Goal: Check status: Check status

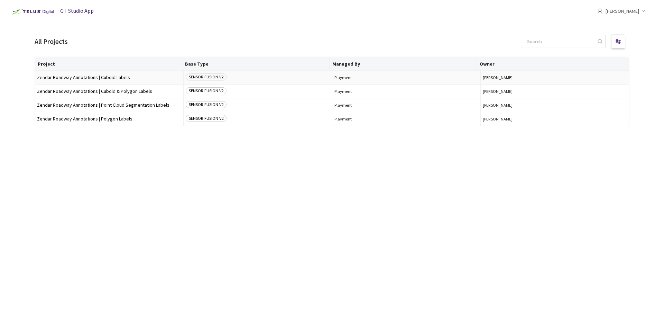
click at [64, 76] on span "Zendar Roadway Annotations | Cuboid Labels" at bounding box center [109, 77] width 144 height 5
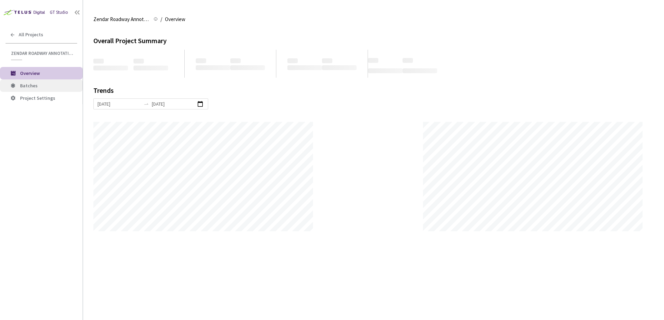
scroll to position [320, 664]
click at [52, 88] on span "Batches" at bounding box center [48, 86] width 57 height 6
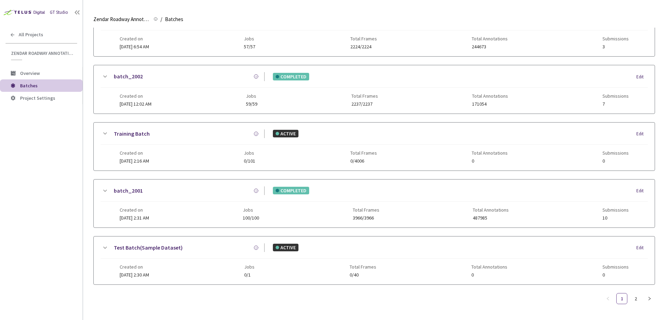
click at [207, 202] on div "Created on [DATE] 2:31 AM Jobs 100/100 Total Frames 3966/3966 Total Annotations…" at bounding box center [374, 211] width 508 height 19
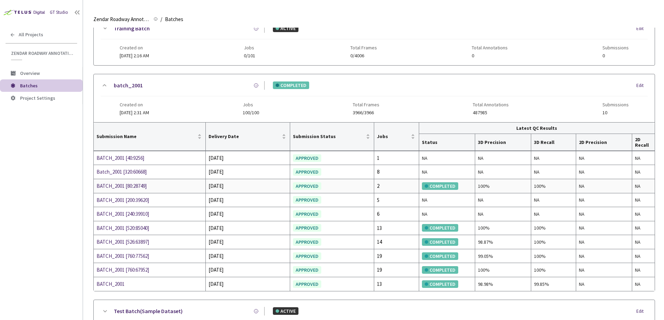
scroll to position [496, 0]
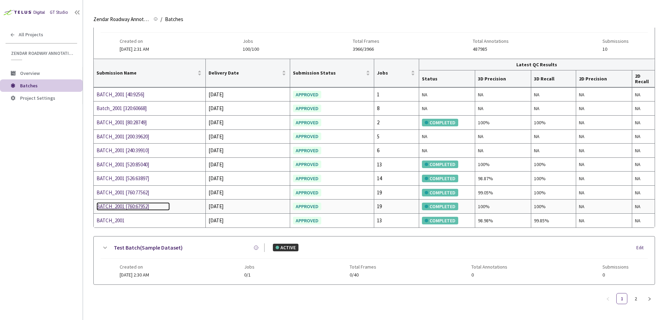
click at [136, 208] on div "BATCH_2001 [760:67952]" at bounding box center [132, 207] width 73 height 8
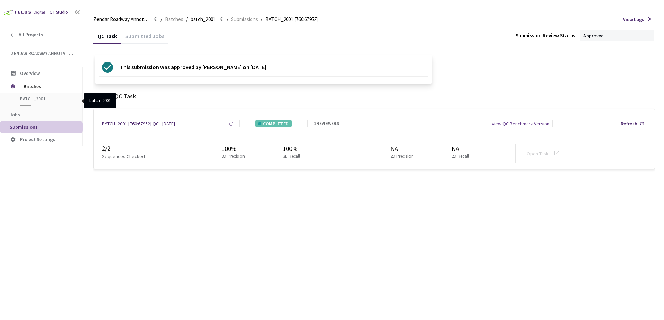
click at [28, 97] on span "batch_2001" at bounding box center [45, 99] width 51 height 6
click at [37, 84] on span "Batches" at bounding box center [47, 86] width 47 height 14
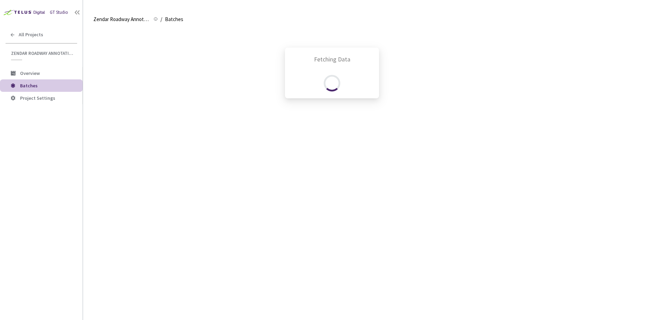
scroll to position [332, 0]
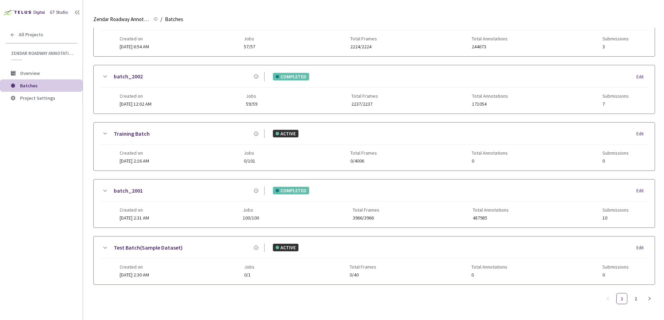
click at [149, 215] on span "[DATE] 2:31 AM" at bounding box center [134, 218] width 29 height 6
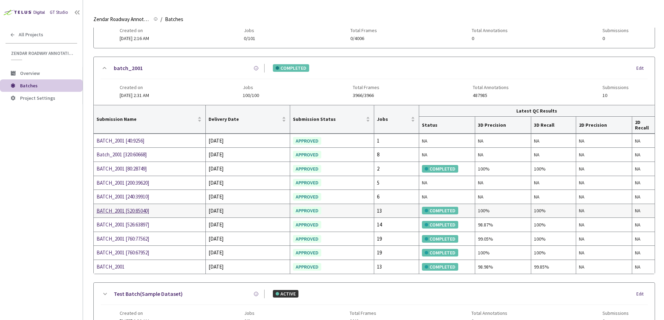
scroll to position [457, 0]
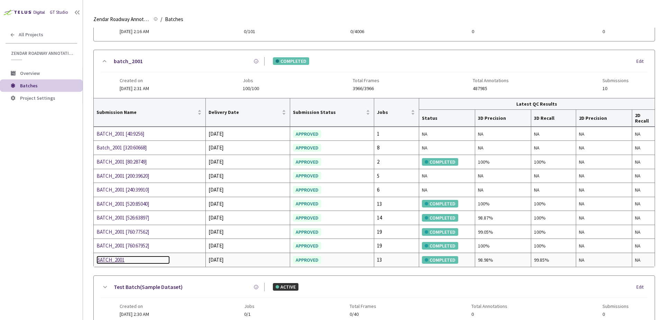
click at [116, 258] on div "BATCH_2001" at bounding box center [132, 260] width 73 height 8
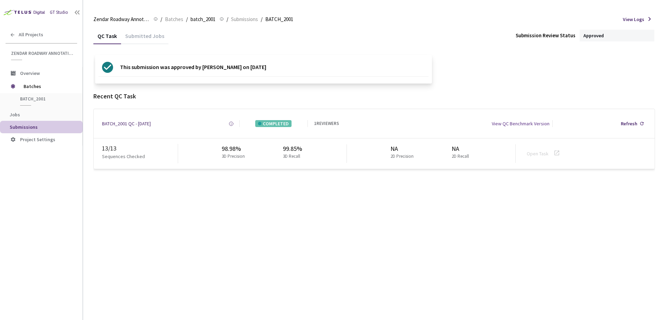
click at [523, 125] on div "View QC Benchmark Version" at bounding box center [520, 123] width 58 height 7
click at [244, 67] on p "This submission was approved by [PERSON_NAME] on [DATE]" at bounding box center [193, 67] width 146 height 11
click at [130, 33] on div "Submitted Jobs" at bounding box center [144, 38] width 47 height 12
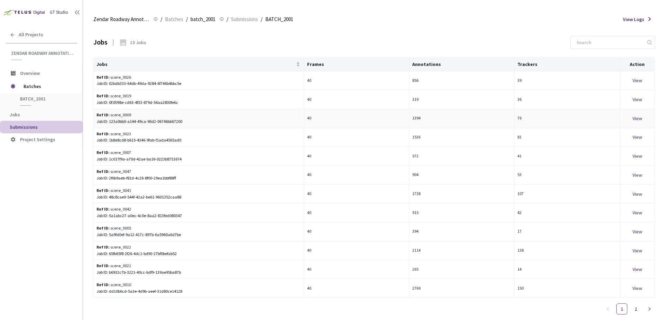
scroll to position [24, 0]
click at [103, 62] on span "Jobs" at bounding box center [195, 65] width 198 height 6
click at [292, 63] on span "Jobs" at bounding box center [195, 65] width 198 height 6
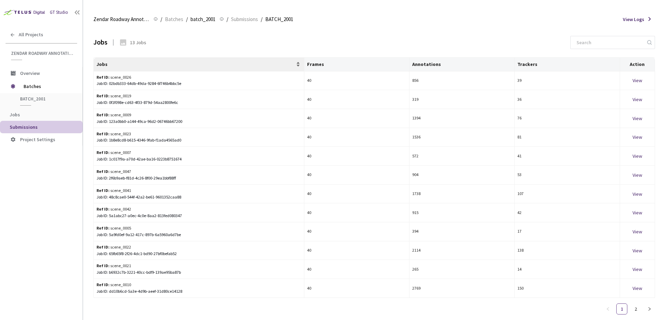
click at [293, 65] on span "Jobs" at bounding box center [195, 65] width 198 height 6
click at [295, 61] on div "Jobs" at bounding box center [198, 64] width 205 height 7
click at [238, 21] on span "Submissions" at bounding box center [244, 19] width 27 height 8
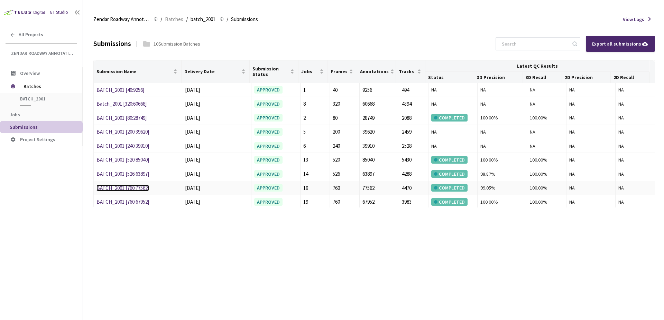
click at [129, 188] on link "BATCH_2001 [760:77562]" at bounding box center [122, 188] width 53 height 7
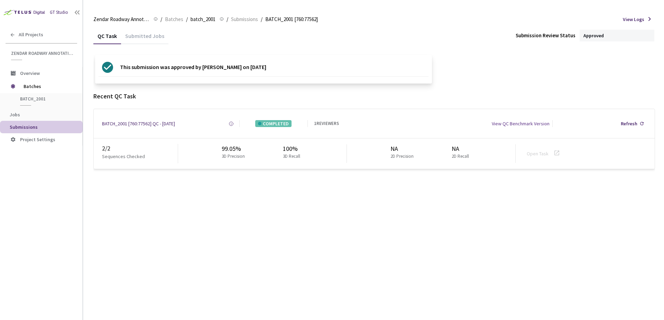
click at [138, 38] on div "Submitted Jobs" at bounding box center [144, 38] width 47 height 12
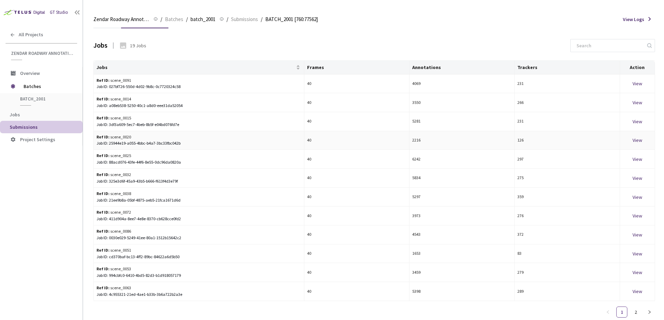
scroll to position [24, 0]
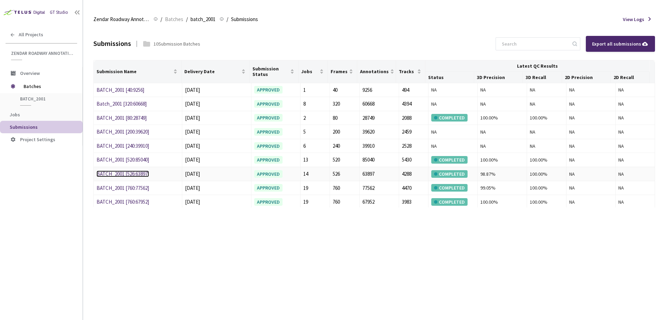
click at [143, 173] on link "BATCH_2001 [526:63897]" at bounding box center [122, 174] width 53 height 7
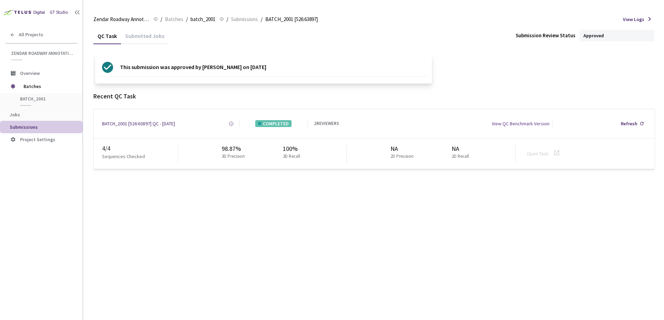
click at [154, 40] on div "Submitted Jobs" at bounding box center [144, 38] width 47 height 12
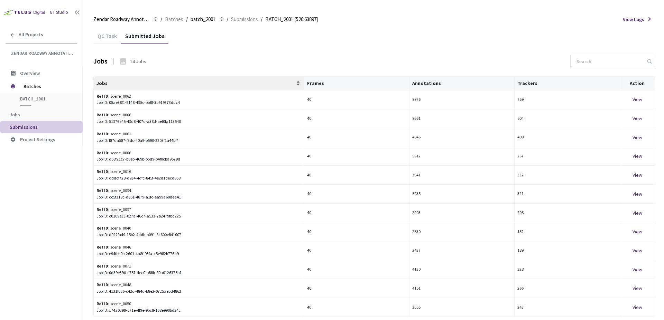
click at [161, 83] on span "Jobs" at bounding box center [195, 84] width 198 height 6
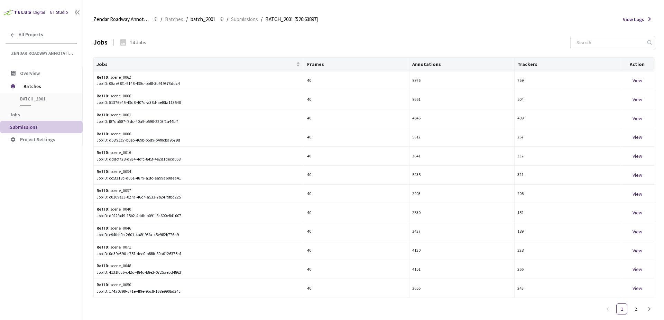
drag, startPoint x: 110, startPoint y: 44, endPoint x: 116, endPoint y: 42, distance: 6.1
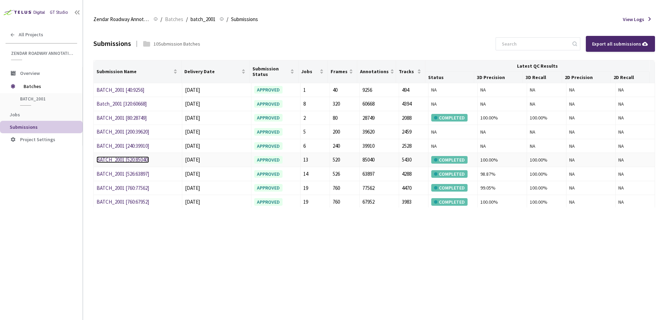
click at [137, 160] on link "BATCH_2001 [520:85040]" at bounding box center [122, 160] width 53 height 7
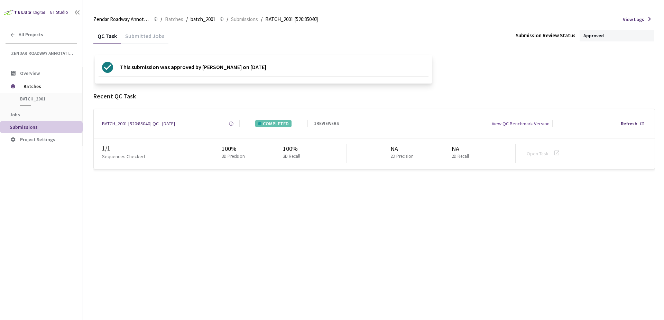
click at [156, 41] on div "Submitted Jobs" at bounding box center [144, 38] width 47 height 12
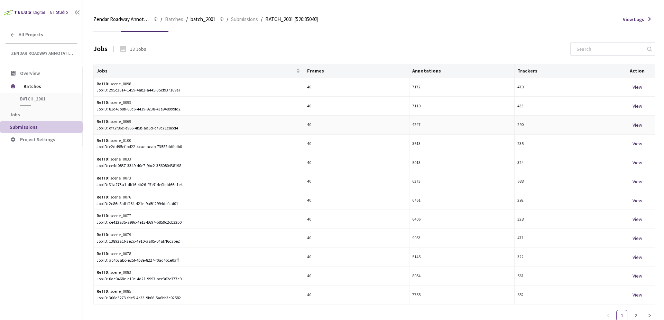
scroll to position [24, 0]
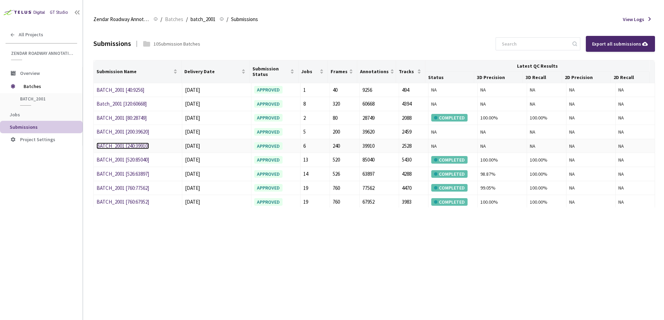
click at [141, 147] on link "BATCH_2001 [240:39910]" at bounding box center [122, 146] width 53 height 7
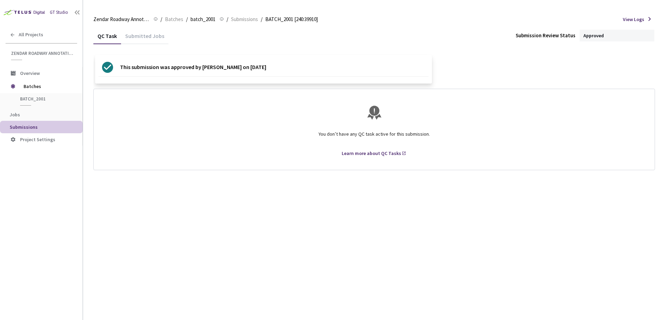
click at [149, 38] on div "Submitted Jobs" at bounding box center [144, 38] width 47 height 12
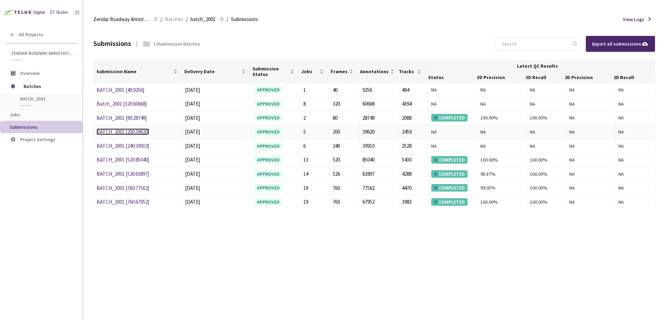
click at [139, 133] on link "BATCH_2001 [200:39620]" at bounding box center [122, 132] width 53 height 7
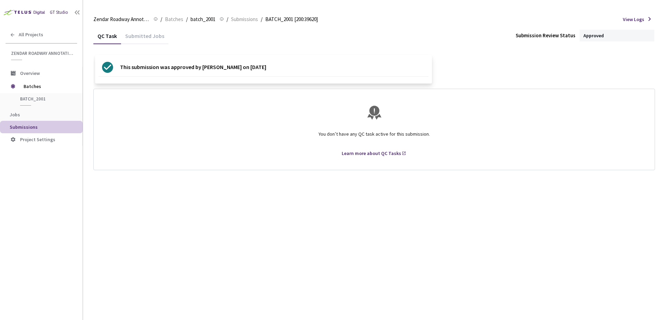
click at [147, 39] on div "Submitted Jobs" at bounding box center [144, 38] width 47 height 12
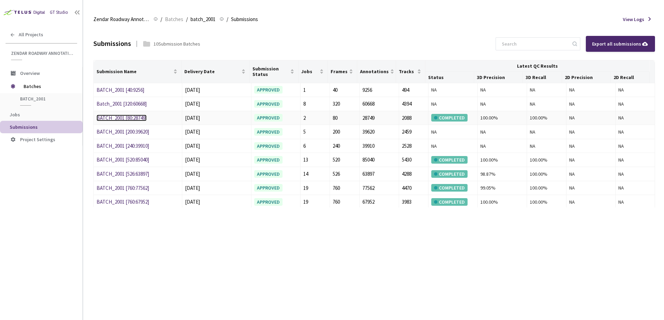
click at [136, 116] on link "BATCH_2001 [80:28749]" at bounding box center [121, 118] width 50 height 7
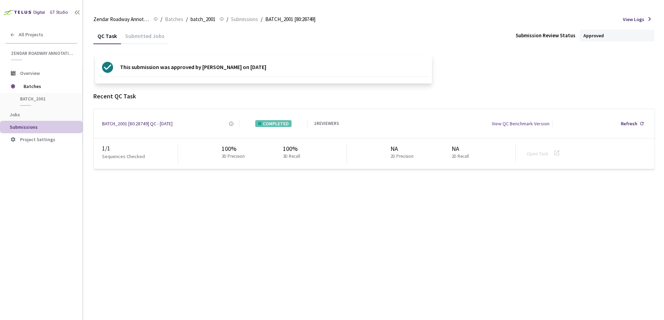
click at [141, 42] on div "Submitted Jobs" at bounding box center [144, 38] width 47 height 12
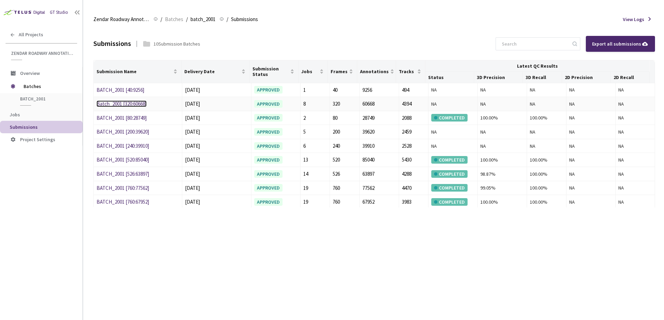
click at [133, 107] on link "Batch_2001 [320:60668]" at bounding box center [121, 104] width 50 height 7
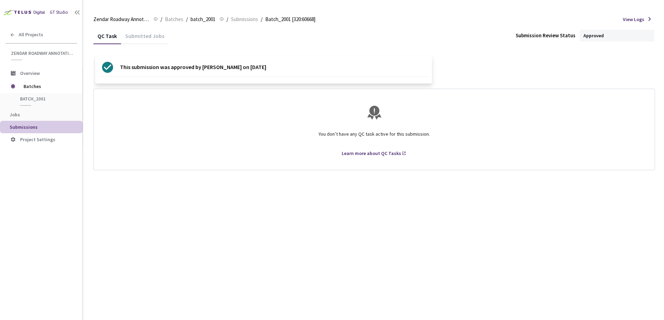
click at [157, 36] on div "Submitted Jobs" at bounding box center [144, 38] width 47 height 12
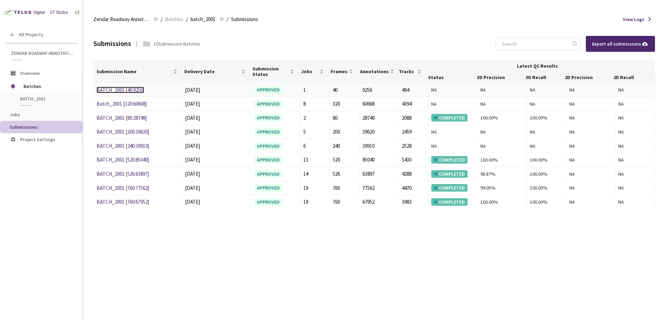
click at [126, 90] on link "BATCH_2001 [40:9256]" at bounding box center [120, 90] width 48 height 7
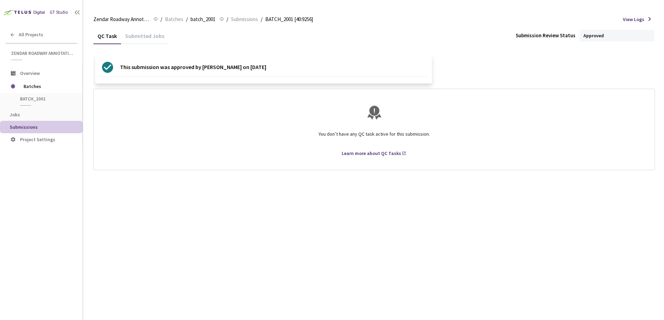
click at [147, 39] on div "Submitted Jobs" at bounding box center [144, 38] width 47 height 12
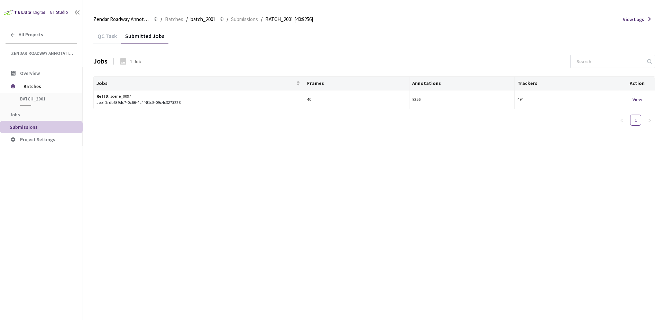
drag, startPoint x: 149, startPoint y: 55, endPoint x: 153, endPoint y: 61, distance: 7.3
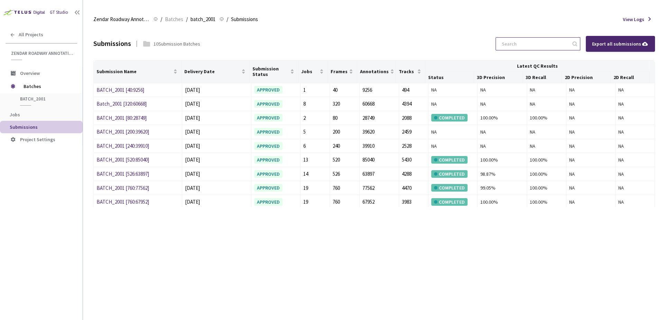
click at [511, 45] on input at bounding box center [534, 44] width 74 height 12
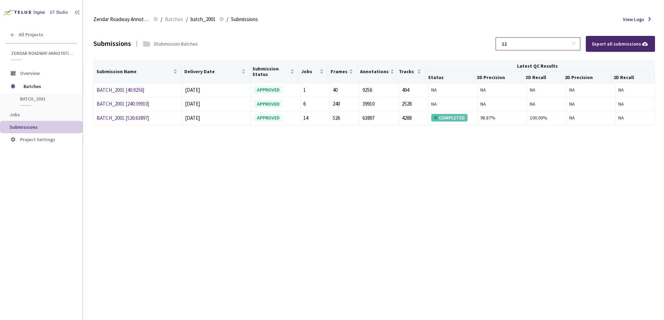
type input "1"
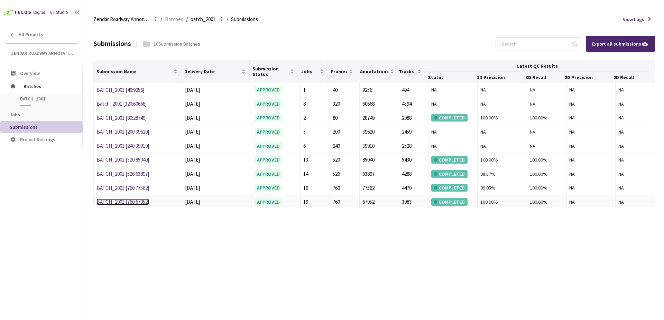
click at [130, 200] on link "BATCH_2001 [760:67952]" at bounding box center [122, 202] width 53 height 7
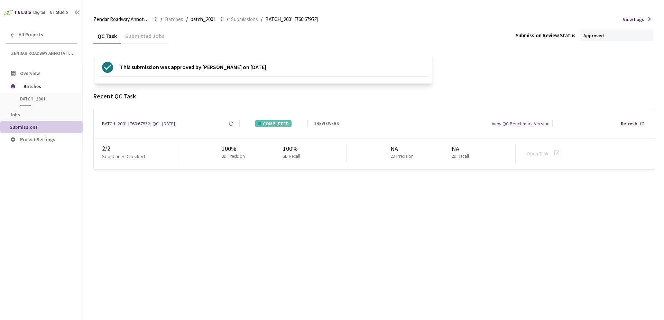
click at [151, 31] on div "Submitted Jobs" at bounding box center [144, 35] width 47 height 15
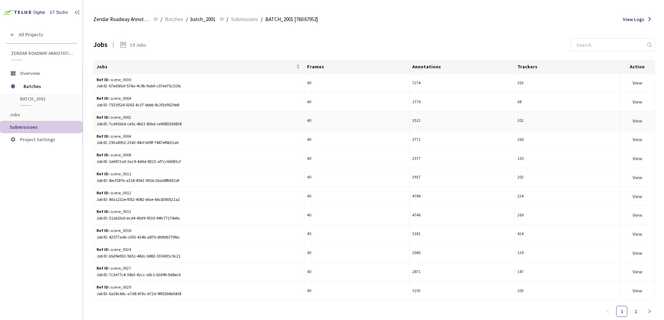
scroll to position [24, 0]
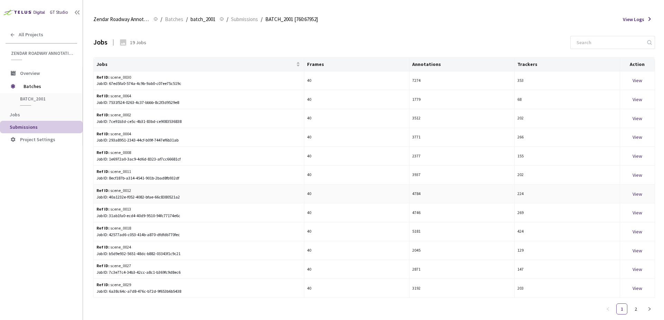
click at [637, 192] on div "View" at bounding box center [636, 194] width 29 height 8
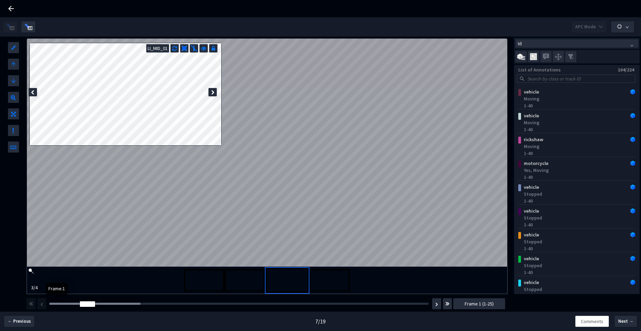
drag, startPoint x: 54, startPoint y: 306, endPoint x: 71, endPoint y: 306, distance: 16.9
click at [80, 306] on div at bounding box center [87, 305] width 15 height 6
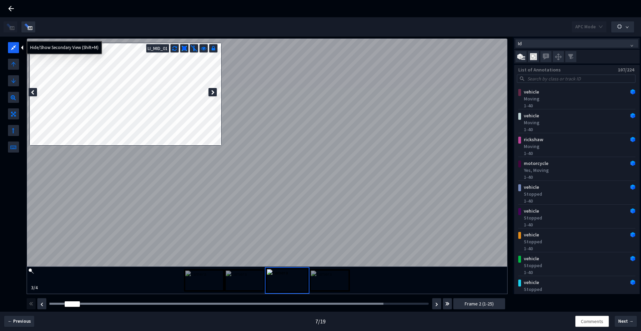
click at [13, 51] on div at bounding box center [13, 47] width 11 height 11
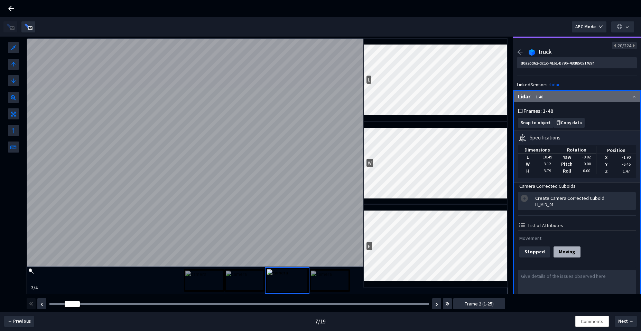
type input "d0a2cd62-dc1c-4161-b79b-48d85051f69f"
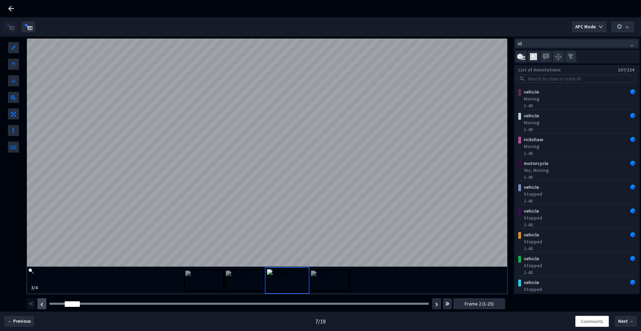
click at [39, 304] on button "button" at bounding box center [41, 304] width 9 height 11
drag, startPoint x: 55, startPoint y: 305, endPoint x: 138, endPoint y: 319, distance: 84.4
click at [49, 304] on div at bounding box center [56, 305] width 15 height 6
click at [434, 304] on button "button" at bounding box center [436, 304] width 9 height 11
click at [467, 307] on span "Frame 2 (1-25)" at bounding box center [478, 304] width 29 height 8
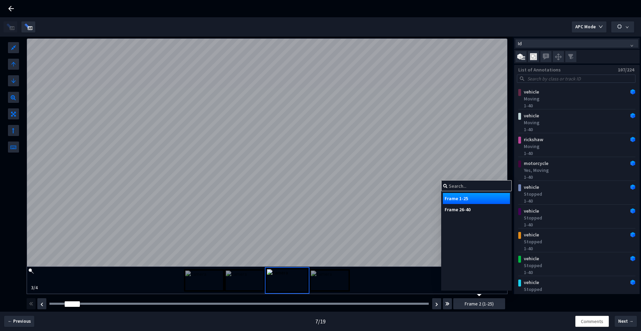
click at [460, 213] on div "Frame 26-40" at bounding box center [476, 209] width 67 height 11
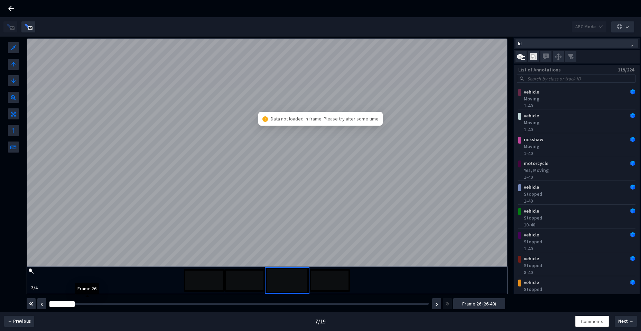
drag, startPoint x: 53, startPoint y: 306, endPoint x: 72, endPoint y: 304, distance: 18.7
click at [72, 304] on div at bounding box center [61, 305] width 25 height 6
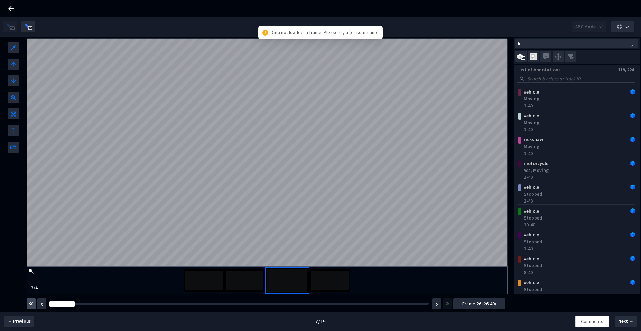
click at [34, 306] on button "button" at bounding box center [31, 304] width 9 height 11
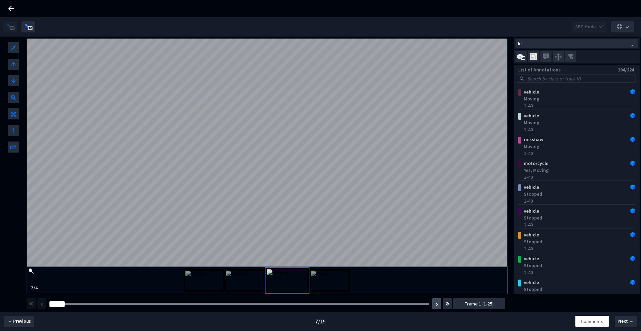
click at [435, 306] on img "button" at bounding box center [436, 305] width 3 height 4
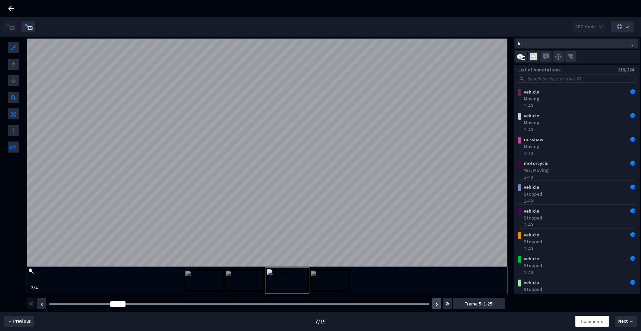
click at [435, 306] on img "button" at bounding box center [436, 305] width 3 height 4
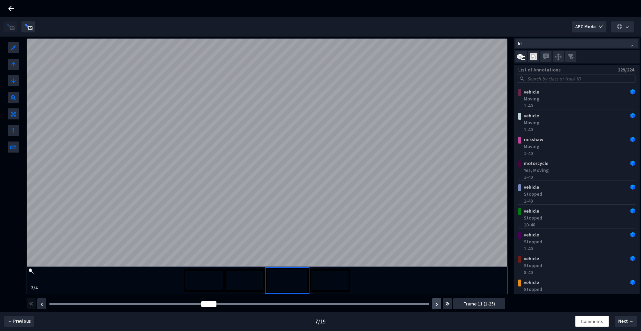
click at [435, 306] on img "button" at bounding box center [436, 305] width 3 height 4
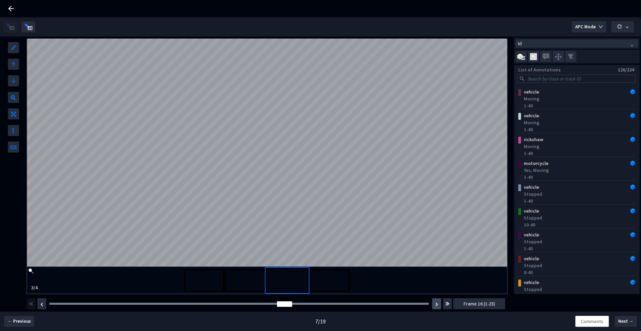
click at [435, 306] on img "button" at bounding box center [436, 305] width 3 height 4
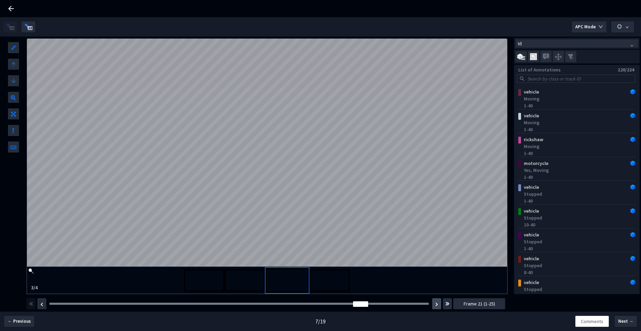
click at [435, 306] on img "button" at bounding box center [436, 305] width 3 height 4
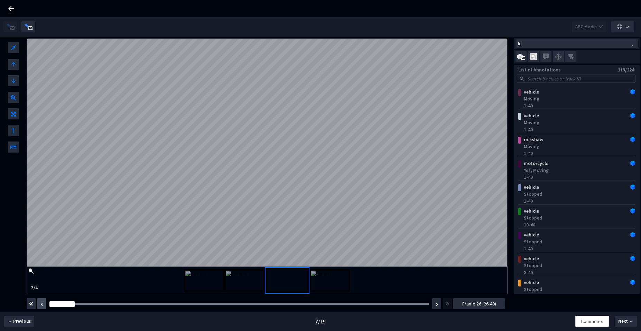
click at [42, 304] on img "button" at bounding box center [41, 305] width 3 height 4
click at [434, 306] on button "button" at bounding box center [436, 304] width 9 height 11
click at [435, 306] on img "button" at bounding box center [436, 305] width 3 height 4
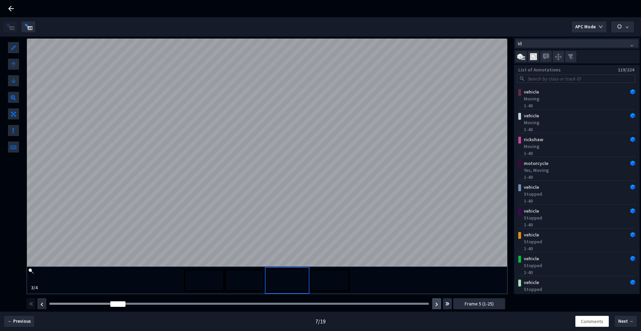
click at [435, 306] on img "button" at bounding box center [436, 305] width 3 height 4
click at [434, 306] on button "button" at bounding box center [436, 304] width 9 height 11
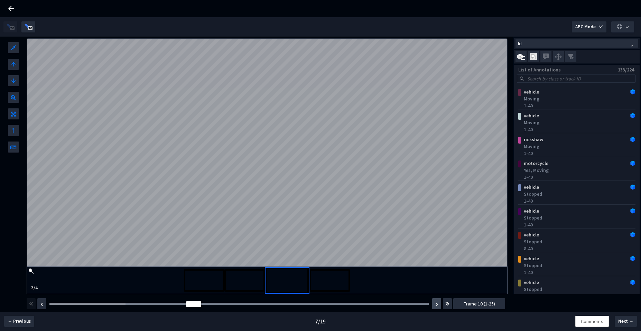
click at [434, 306] on button "button" at bounding box center [436, 304] width 9 height 11
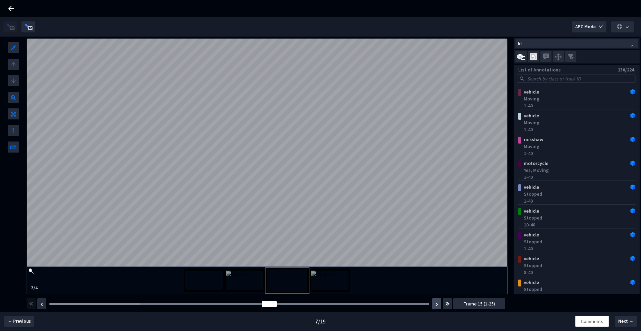
click at [434, 306] on button "button" at bounding box center [436, 304] width 9 height 11
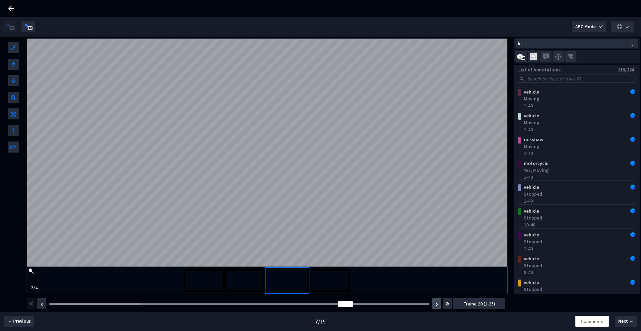
click at [434, 306] on button "button" at bounding box center [436, 304] width 9 height 11
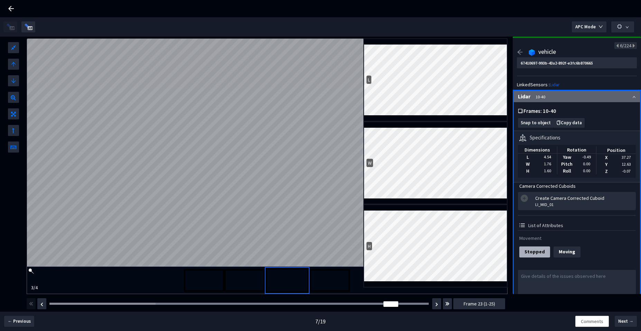
type input "36b37294-0694-40f3-947d-2fcfc70dbfe8"
click at [42, 308] on button "button" at bounding box center [41, 304] width 9 height 11
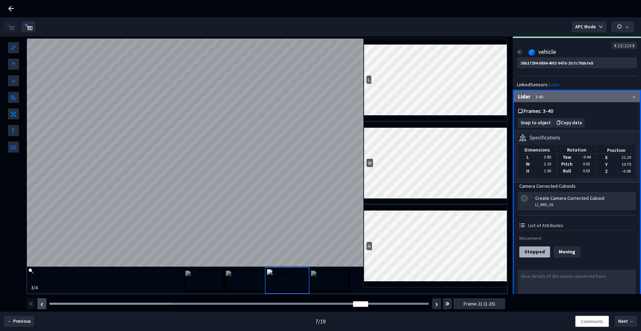
click at [42, 308] on button "button" at bounding box center [41, 304] width 9 height 11
click at [42, 307] on button "button" at bounding box center [41, 304] width 9 height 11
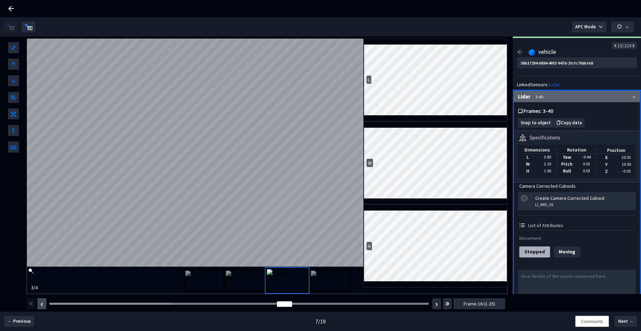
click at [42, 307] on button "button" at bounding box center [41, 304] width 9 height 11
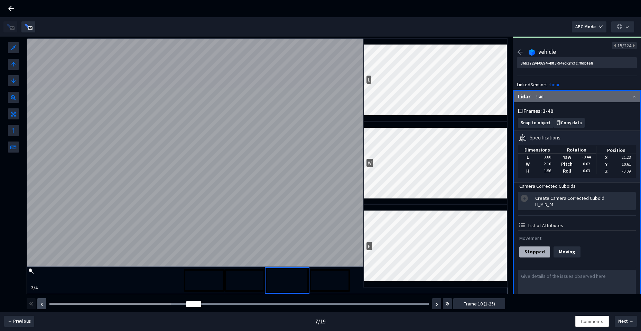
click at [42, 307] on button "button" at bounding box center [41, 304] width 9 height 11
click at [41, 308] on button "button" at bounding box center [41, 304] width 9 height 11
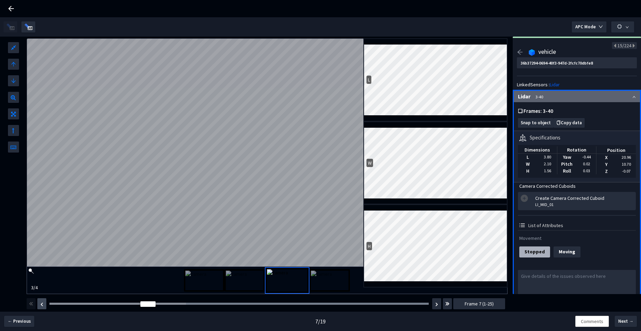
click at [41, 308] on button "button" at bounding box center [41, 304] width 9 height 11
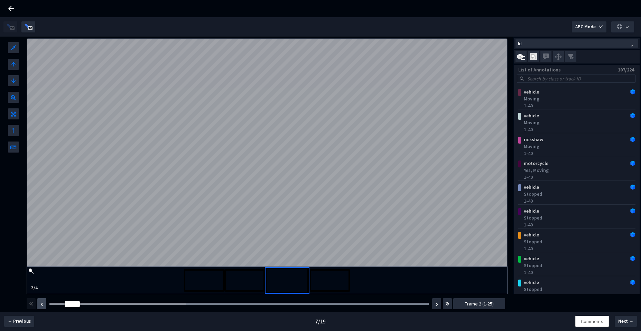
click at [41, 308] on button "button" at bounding box center [41, 304] width 9 height 11
click at [435, 306] on img "button" at bounding box center [436, 305] width 3 height 4
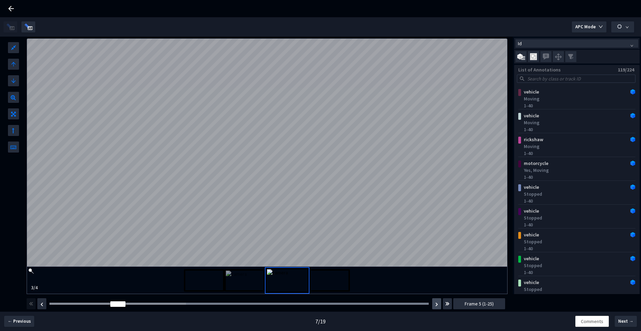
click at [435, 306] on img "button" at bounding box center [436, 305] width 3 height 4
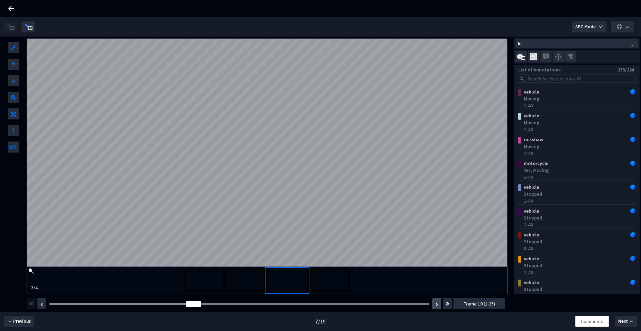
click at [435, 306] on img "button" at bounding box center [436, 305] width 3 height 4
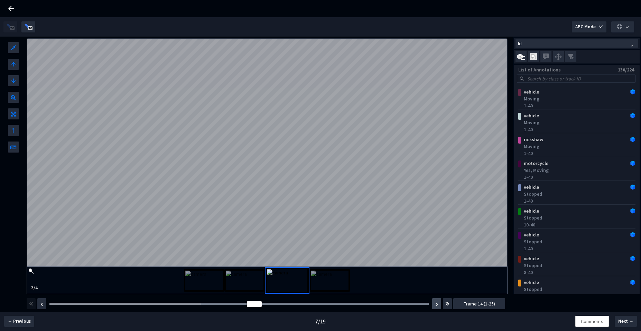
click at [435, 306] on img "button" at bounding box center [436, 305] width 3 height 4
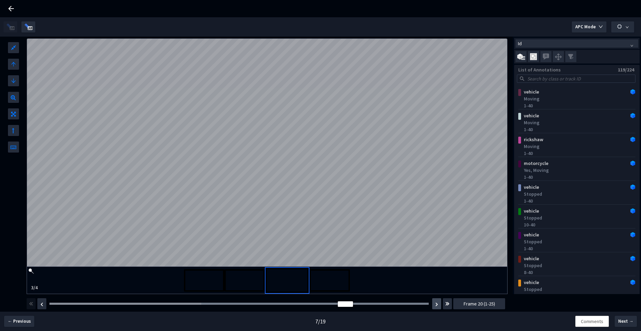
click at [435, 306] on img "button" at bounding box center [436, 305] width 3 height 4
drag, startPoint x: 435, startPoint y: 306, endPoint x: 405, endPoint y: 292, distance: 32.5
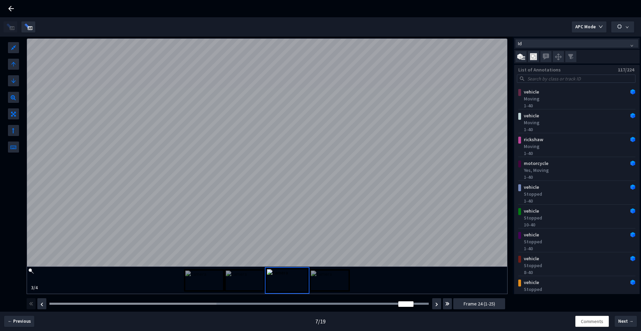
click at [434, 306] on button "button" at bounding box center [436, 304] width 9 height 11
click at [579, 27] on span "APC Mode" at bounding box center [585, 27] width 20 height 7
click at [621, 25] on icon "button" at bounding box center [619, 27] width 6 height 6
click at [589, 27] on span "APC Mode" at bounding box center [585, 27] width 20 height 7
click at [588, 27] on span "APC Mode" at bounding box center [585, 27] width 20 height 7
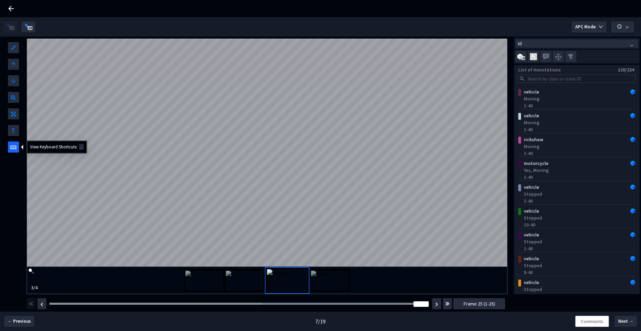
click at [12, 150] on div at bounding box center [13, 147] width 11 height 11
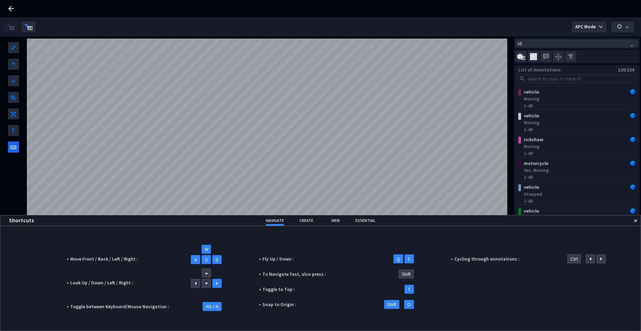
click at [328, 223] on div "NAVIGATE CREATE 0 VIEW ESSENTIAL" at bounding box center [320, 221] width 640 height 10
click at [338, 222] on span "VIEW" at bounding box center [335, 220] width 9 height 5
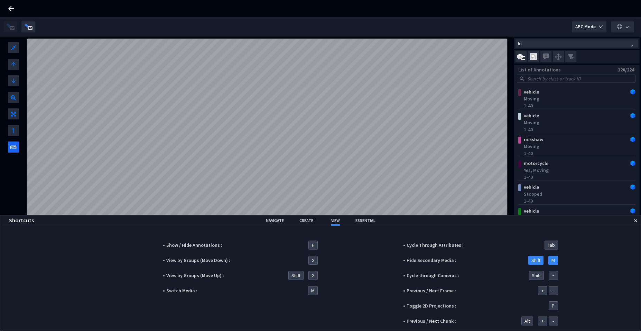
click at [296, 222] on div "NAVIGATE CREATE 0 VIEW ESSENTIAL" at bounding box center [320, 221] width 640 height 10
click at [306, 221] on span "CREATE" at bounding box center [306, 220] width 14 height 5
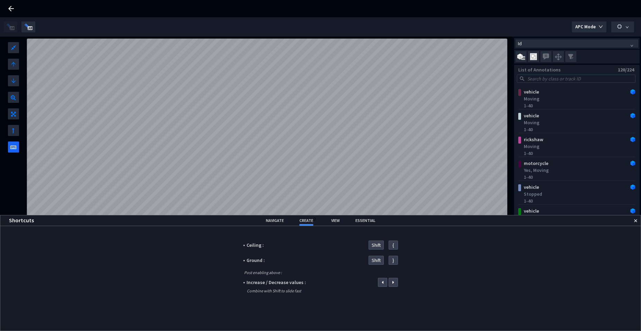
click at [357, 220] on span "ESSENTIAL" at bounding box center [365, 220] width 20 height 5
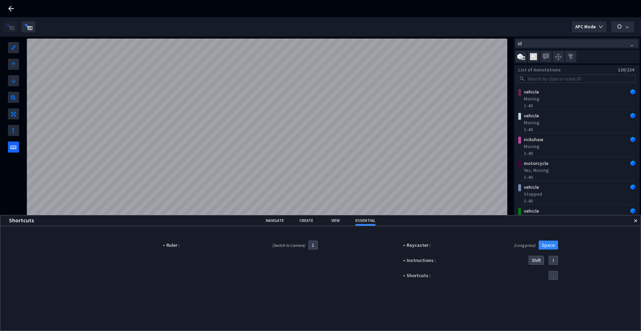
click at [278, 224] on div "NAVIGATE" at bounding box center [275, 221] width 18 height 10
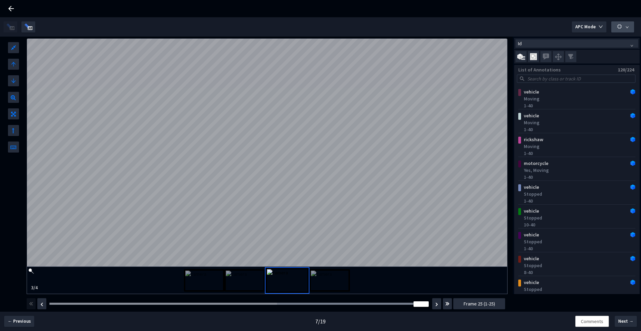
click at [615, 25] on button "button" at bounding box center [622, 26] width 23 height 11
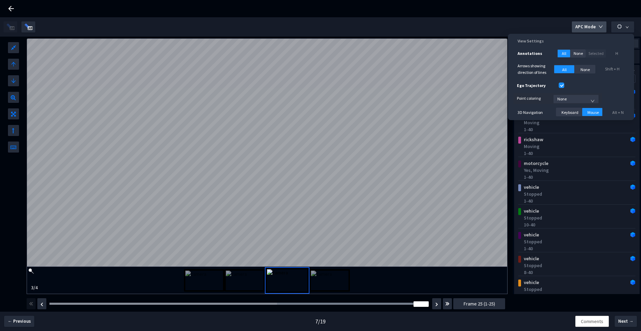
click at [592, 29] on span "APC Mode" at bounding box center [585, 27] width 20 height 7
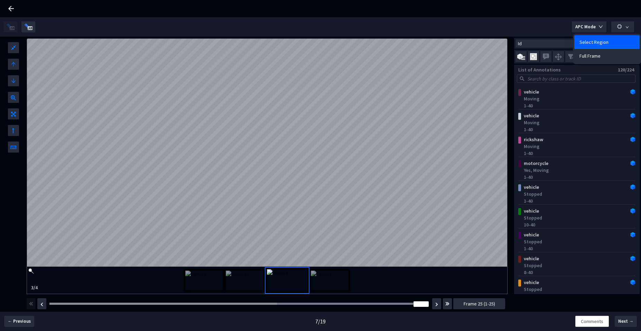
click at [587, 45] on span "Select Region" at bounding box center [593, 42] width 29 height 8
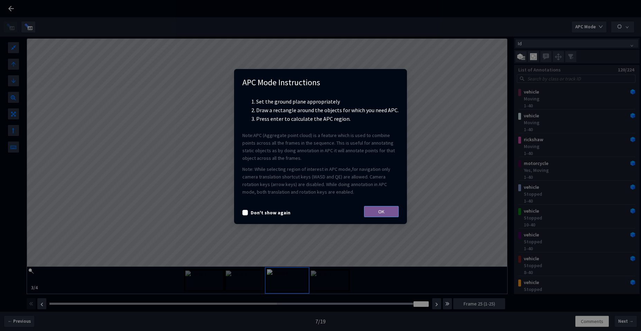
click at [381, 213] on span "OK" at bounding box center [381, 212] width 6 height 8
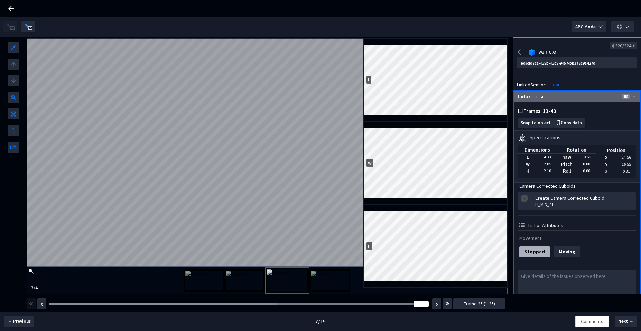
type input "cc1d3c4e-c6ac-4410-b56a-6960b625d1cb"
click at [40, 307] on button "button" at bounding box center [41, 304] width 9 height 11
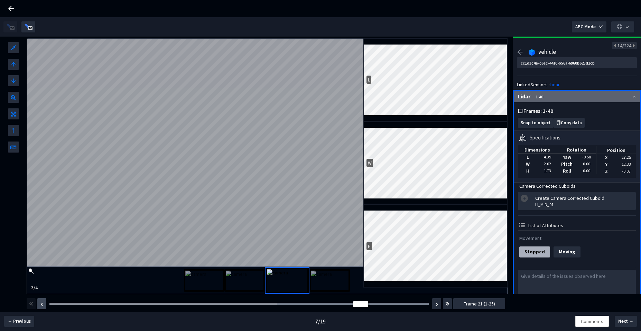
click at [40, 307] on button "button" at bounding box center [41, 304] width 9 height 11
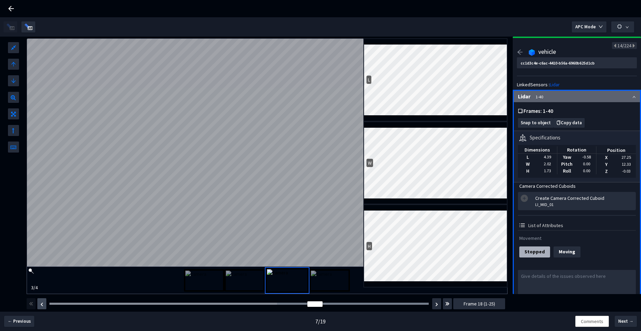
click at [40, 307] on button "button" at bounding box center [41, 304] width 9 height 11
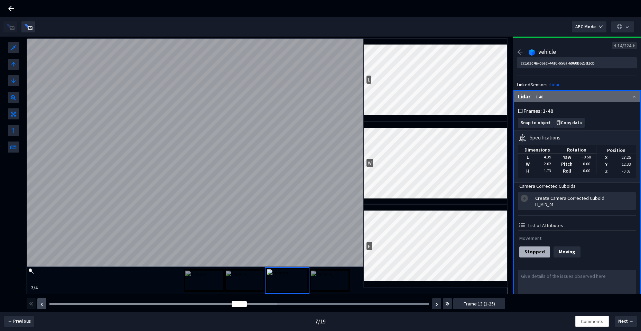
click at [40, 307] on button "button" at bounding box center [41, 304] width 9 height 11
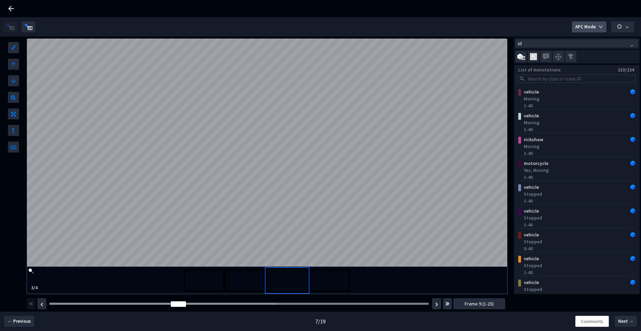
click at [591, 29] on span "APC Mode" at bounding box center [585, 27] width 20 height 7
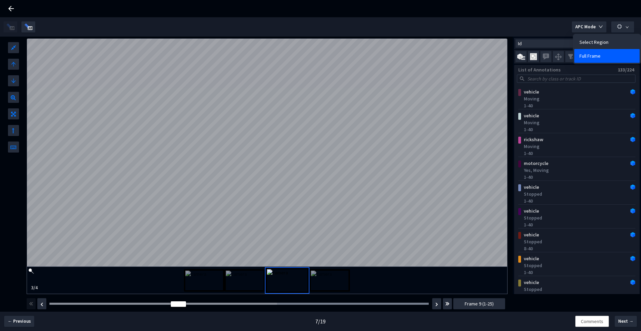
click at [585, 55] on span "Full Frame" at bounding box center [589, 56] width 21 height 8
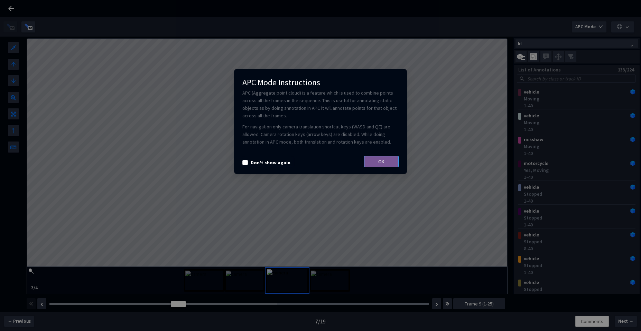
click at [372, 160] on button "OK" at bounding box center [381, 161] width 35 height 11
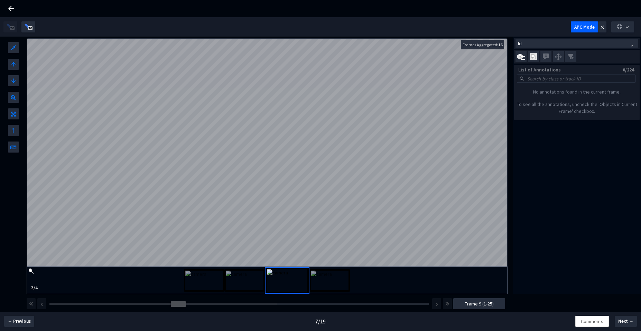
drag, startPoint x: 178, startPoint y: 302, endPoint x: 173, endPoint y: 303, distance: 5.3
click at [173, 303] on div "Frame : 13" at bounding box center [239, 304] width 384 height 7
click at [603, 27] on icon "close" at bounding box center [601, 27] width 3 height 3
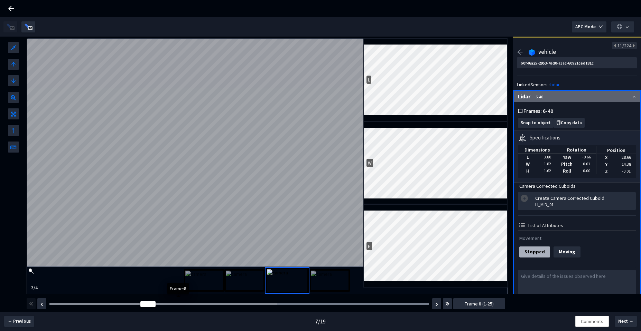
click at [56, 301] on div "Frame : 9 Frame 8 (1-25)" at bounding box center [266, 303] width 480 height 19
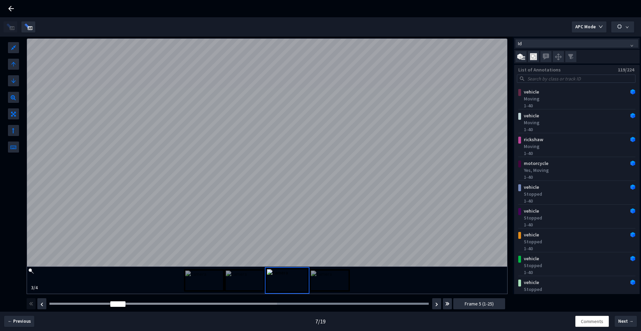
click at [49, 304] on div "Frame : 1" at bounding box center [239, 304] width 384 height 2
click at [55, 303] on div at bounding box center [162, 304] width 227 height 2
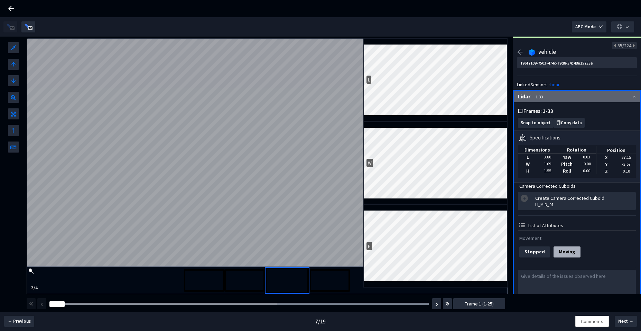
type input "5fe1825d-09d2-4687-83bb-21ed68caa175"
drag, startPoint x: 62, startPoint y: 304, endPoint x: 106, endPoint y: 306, distance: 44.3
click at [106, 306] on div "Frame : 2" at bounding box center [239, 304] width 384 height 7
drag, startPoint x: 116, startPoint y: 307, endPoint x: 29, endPoint y: 306, distance: 87.8
click at [17, 294] on div "APC Mode L W H LI_MID_01 3 / 4 Id List of Annotations 119/224 vehicle Moving 1-…" at bounding box center [320, 155] width 641 height 277
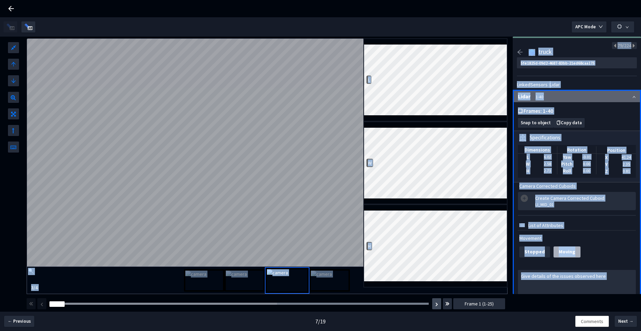
click at [438, 307] on button "button" at bounding box center [436, 304] width 9 height 11
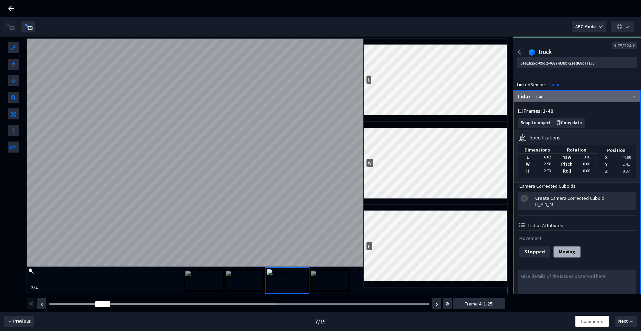
click at [414, 316] on div "7 / 19" at bounding box center [320, 321] width 427 height 19
click at [436, 305] on img "button" at bounding box center [436, 305] width 3 height 4
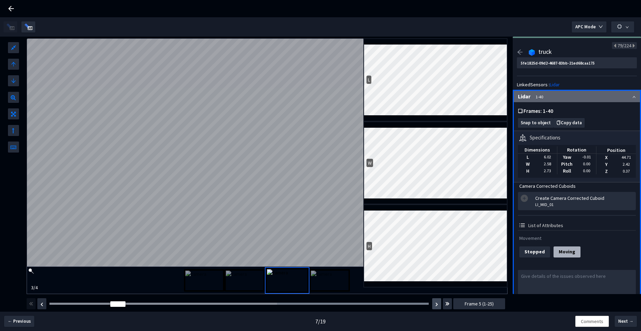
click at [436, 305] on img "button" at bounding box center [436, 305] width 3 height 4
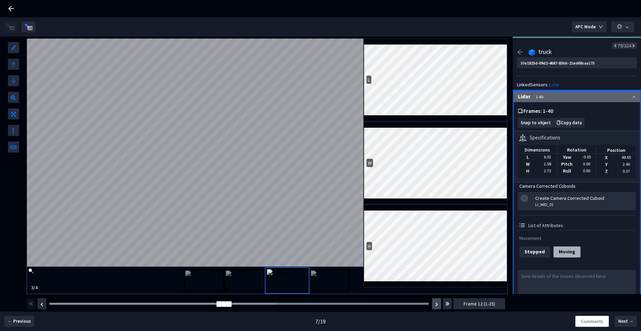
click at [436, 305] on img "button" at bounding box center [436, 305] width 3 height 4
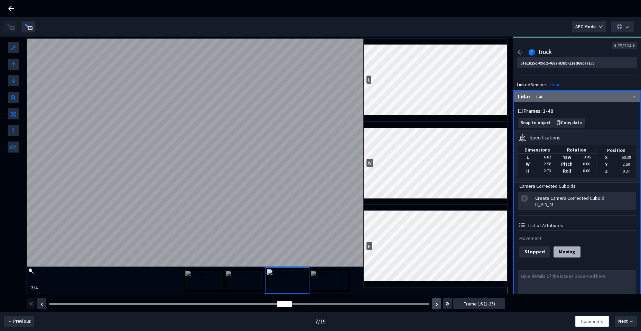
click at [436, 305] on img "button" at bounding box center [436, 305] width 3 height 4
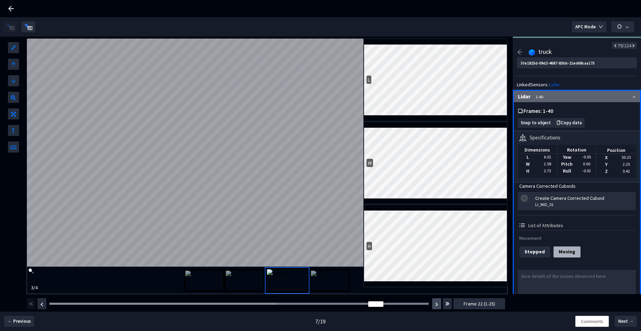
click at [436, 305] on img "button" at bounding box center [436, 305] width 3 height 4
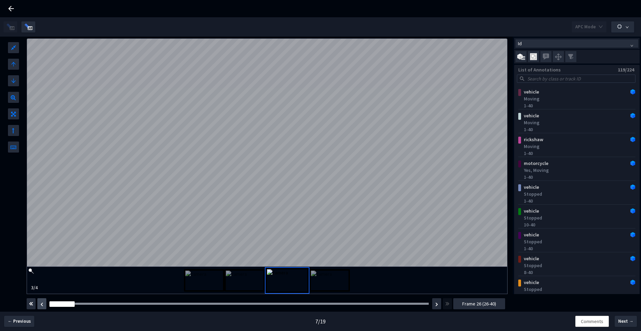
click at [41, 304] on img "button" at bounding box center [41, 305] width 3 height 4
click at [434, 304] on button "button" at bounding box center [436, 304] width 9 height 11
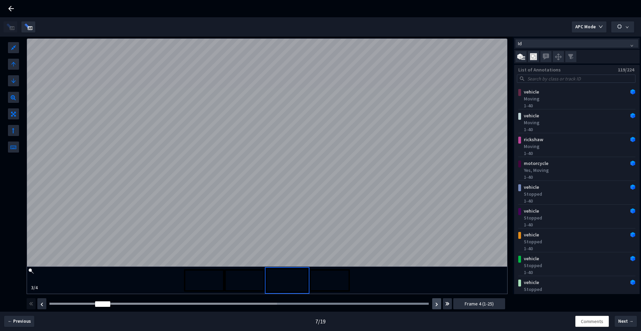
click at [434, 304] on button "button" at bounding box center [436, 304] width 9 height 11
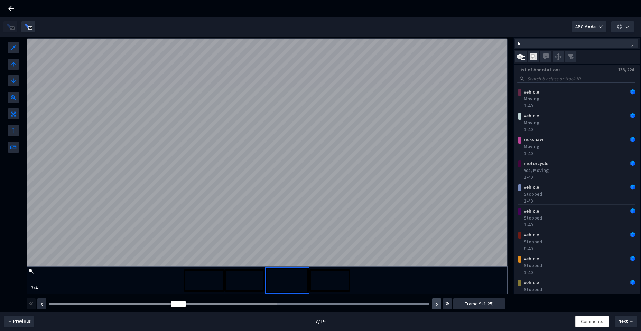
click at [434, 304] on button "button" at bounding box center [436, 304] width 9 height 11
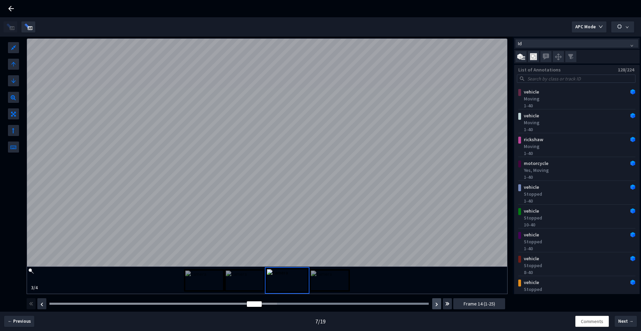
click at [434, 304] on button "button" at bounding box center [436, 304] width 9 height 11
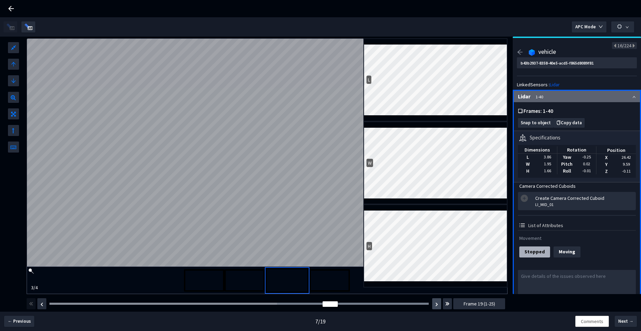
click at [438, 307] on img "button" at bounding box center [436, 305] width 3 height 4
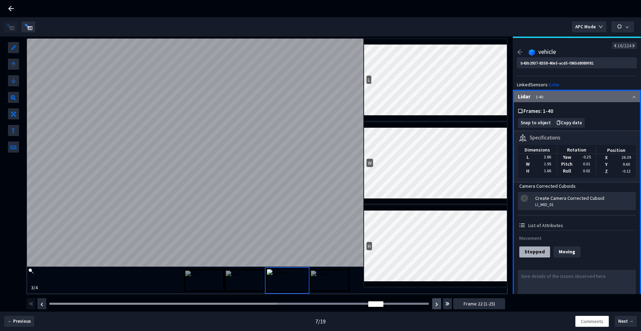
click at [438, 307] on img "button" at bounding box center [436, 305] width 3 height 4
click at [50, 304] on div at bounding box center [162, 304] width 227 height 2
click at [50, 304] on div at bounding box center [56, 305] width 15 height 6
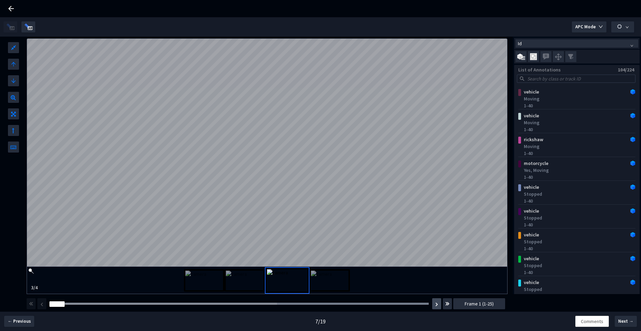
click at [436, 308] on button "button" at bounding box center [436, 304] width 9 height 11
click at [435, 306] on img "button" at bounding box center [436, 305] width 3 height 4
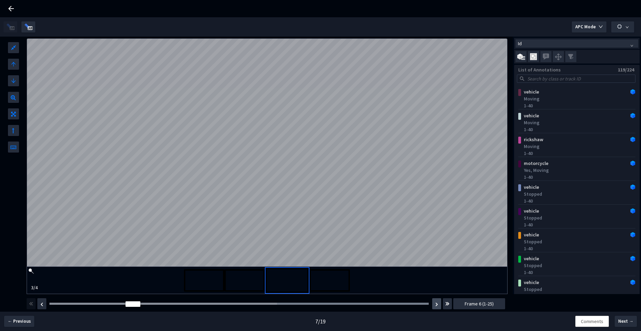
click at [435, 306] on img "button" at bounding box center [436, 305] width 3 height 4
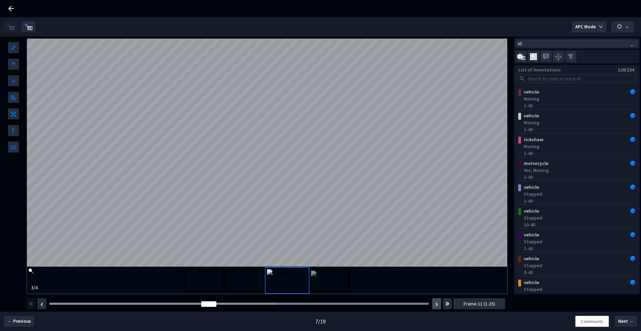
click at [435, 306] on img "button" at bounding box center [436, 305] width 3 height 4
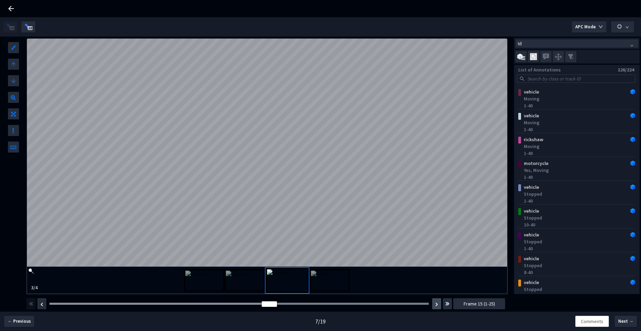
click at [435, 306] on img "button" at bounding box center [436, 305] width 3 height 4
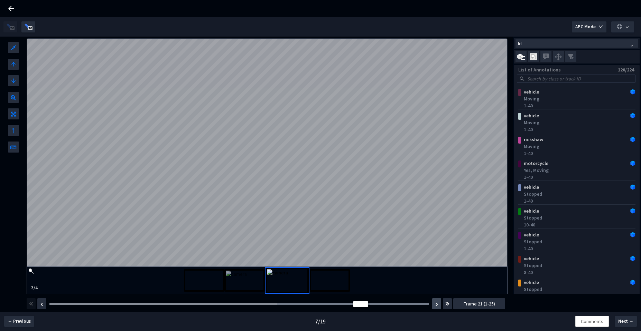
click at [435, 306] on img "button" at bounding box center [436, 305] width 3 height 4
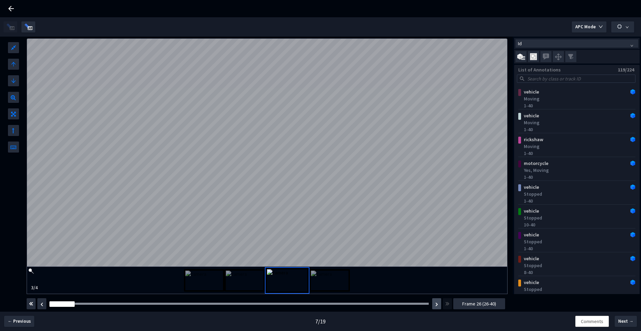
click at [434, 305] on button "button" at bounding box center [436, 304] width 9 height 11
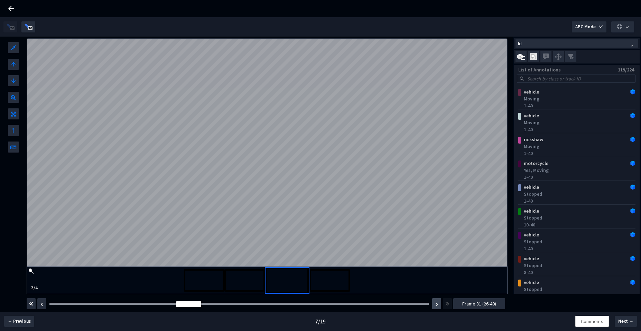
click at [434, 305] on button "button" at bounding box center [436, 304] width 9 height 11
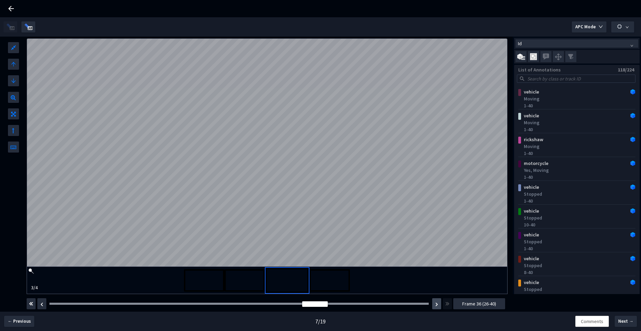
click at [434, 305] on button "button" at bounding box center [436, 304] width 9 height 11
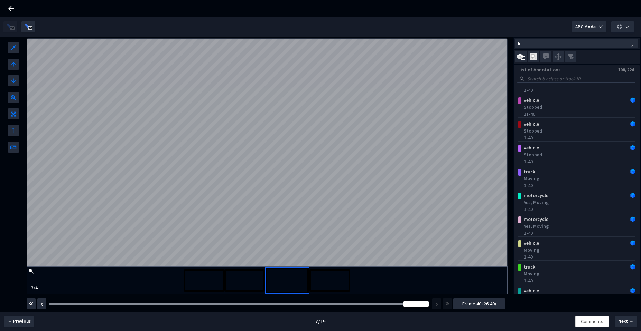
scroll to position [481, 0]
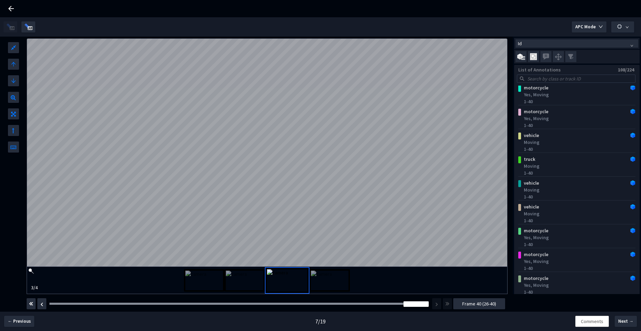
click at [620, 70] on div "108/224" at bounding box center [626, 69] width 16 height 7
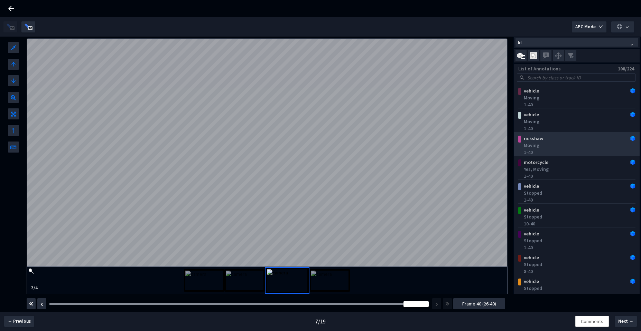
scroll to position [0, 0]
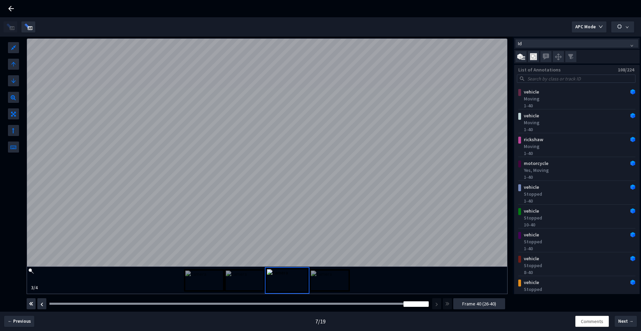
click at [461, 305] on button "Frame 40 (26-40)" at bounding box center [479, 304] width 52 height 11
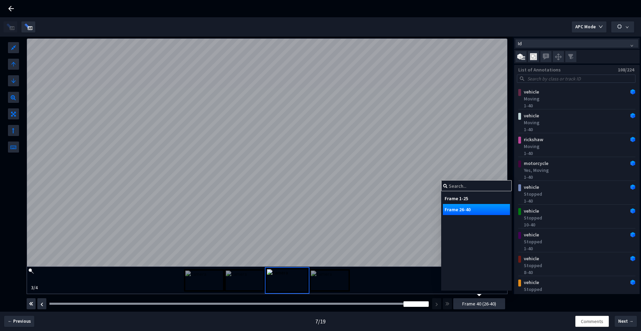
click at [469, 200] on div "Frame 1-25" at bounding box center [476, 198] width 67 height 11
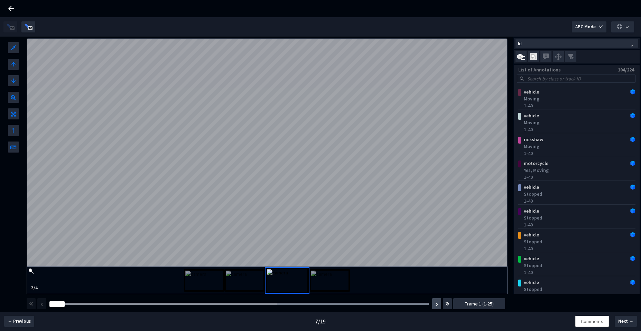
click at [439, 306] on button "button" at bounding box center [436, 304] width 9 height 11
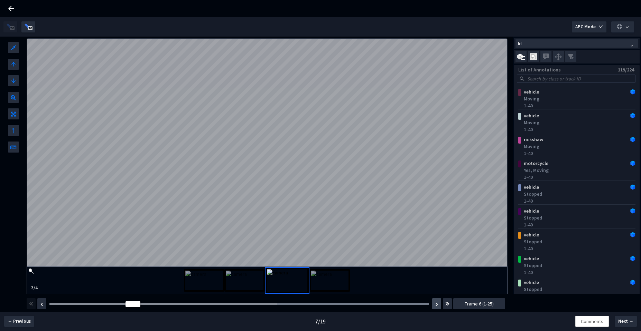
click at [439, 306] on button "button" at bounding box center [436, 304] width 9 height 11
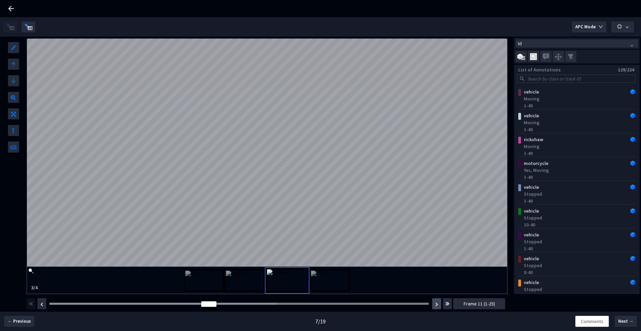
click at [439, 306] on button "button" at bounding box center [436, 304] width 9 height 11
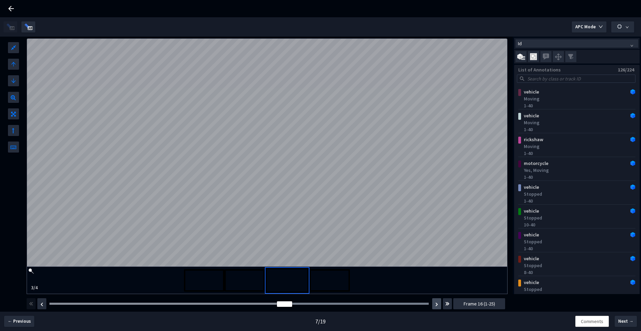
click at [439, 306] on button "button" at bounding box center [436, 304] width 9 height 11
click at [438, 307] on button "button" at bounding box center [436, 304] width 9 height 11
click at [437, 308] on button "button" at bounding box center [436, 304] width 9 height 11
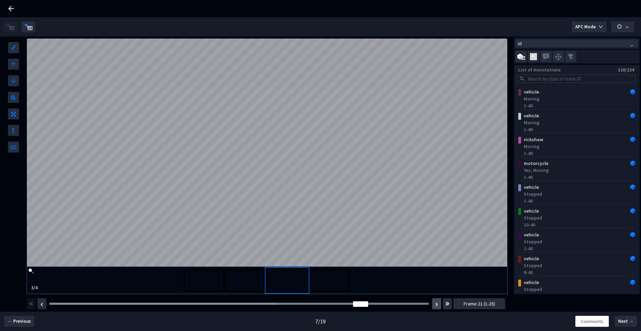
click at [436, 308] on button "button" at bounding box center [436, 304] width 9 height 11
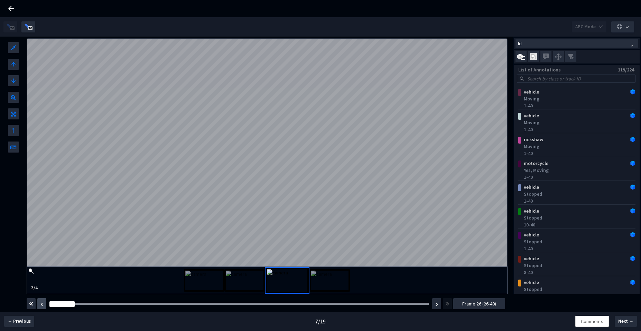
click at [42, 303] on img "button" at bounding box center [41, 305] width 3 height 4
click at [436, 306] on img "button" at bounding box center [436, 305] width 3 height 4
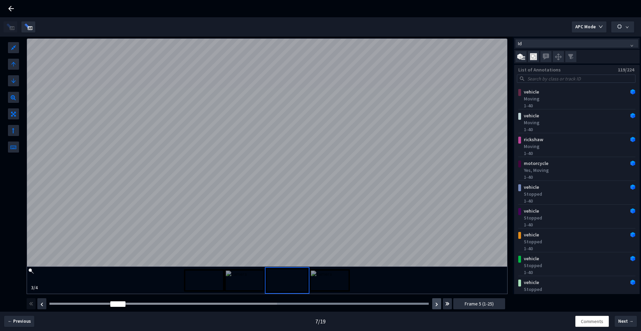
click at [436, 306] on img "button" at bounding box center [436, 305] width 3 height 4
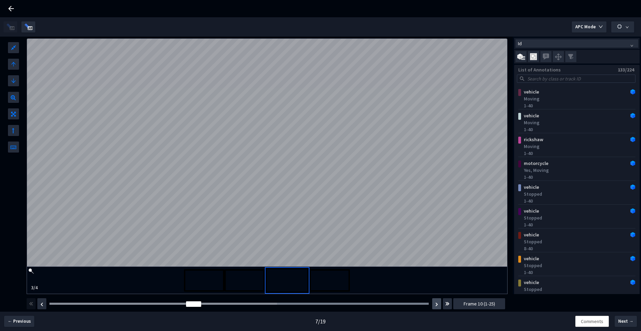
click at [436, 306] on img "button" at bounding box center [436, 305] width 3 height 4
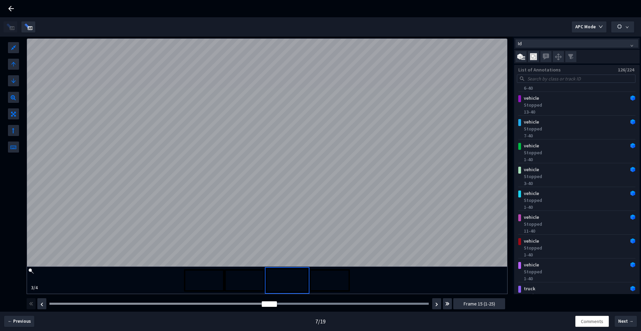
scroll to position [238, 0]
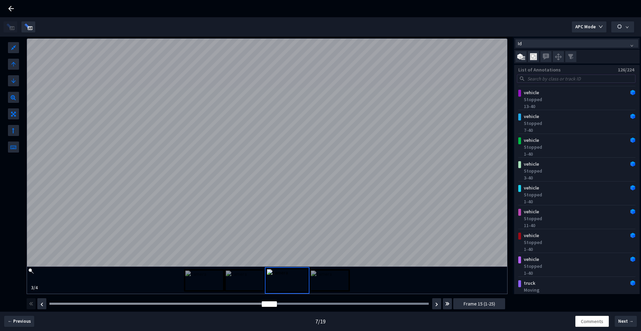
click at [543, 79] on input "search" at bounding box center [579, 79] width 107 height 8
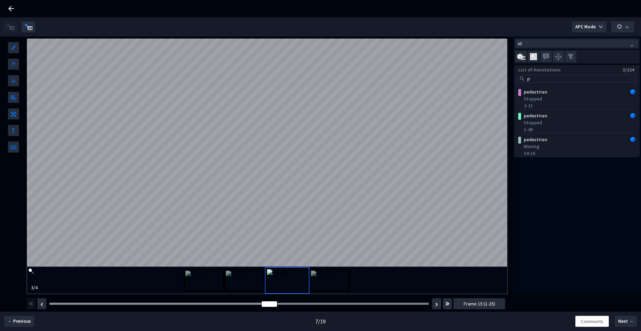
scroll to position [0, 0]
type input "pede"
click at [436, 306] on img "button" at bounding box center [436, 305] width 3 height 4
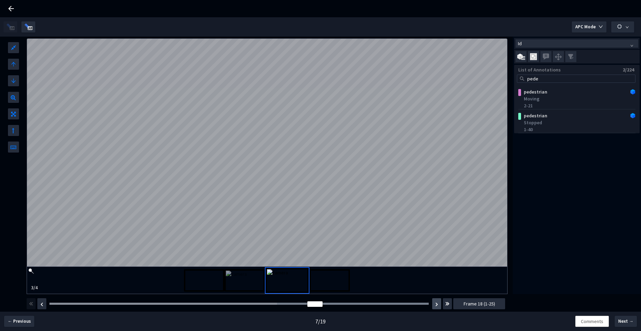
click at [436, 306] on img "button" at bounding box center [436, 305] width 3 height 4
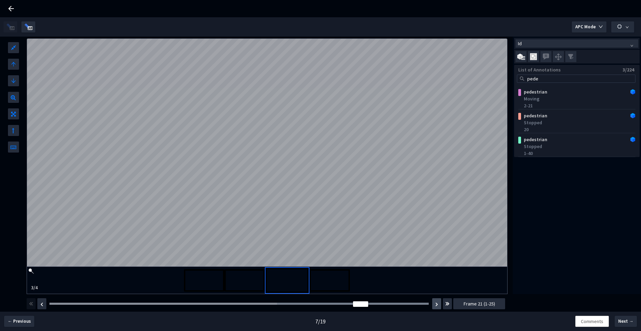
click at [436, 306] on img "button" at bounding box center [436, 305] width 3 height 4
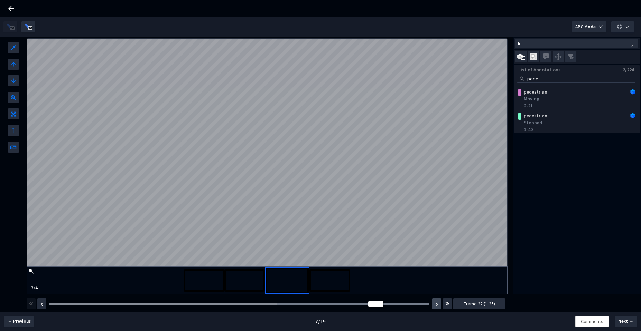
click at [436, 306] on img "button" at bounding box center [436, 305] width 3 height 4
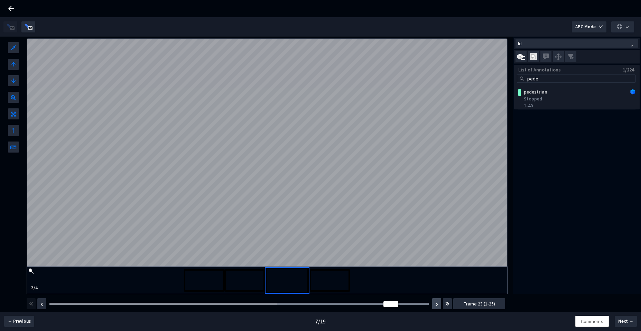
click at [436, 306] on img "button" at bounding box center [436, 305] width 3 height 4
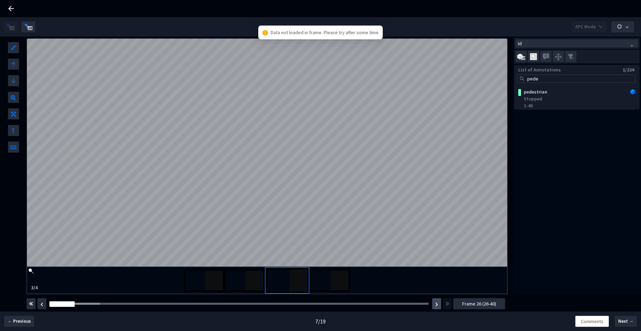
click at [436, 306] on img "button" at bounding box center [436, 305] width 3 height 4
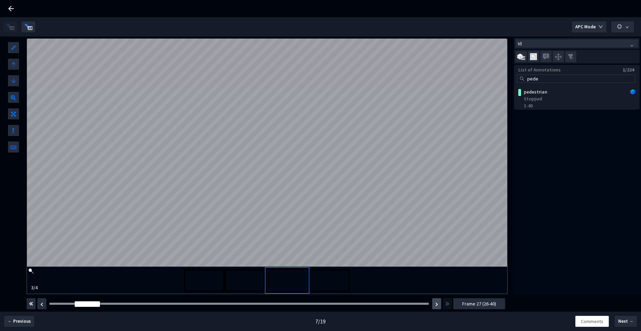
click at [439, 305] on button "button" at bounding box center [436, 304] width 9 height 11
click at [439, 304] on button "button" at bounding box center [436, 304] width 9 height 11
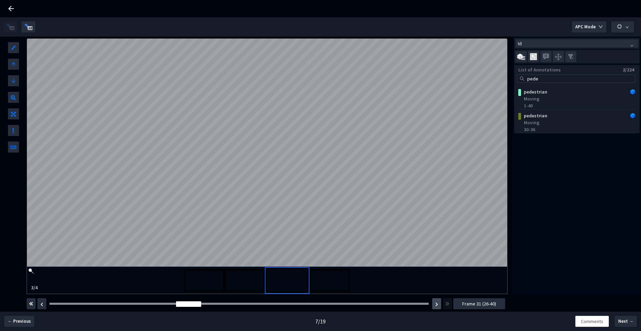
click at [439, 304] on button "button" at bounding box center [436, 304] width 9 height 11
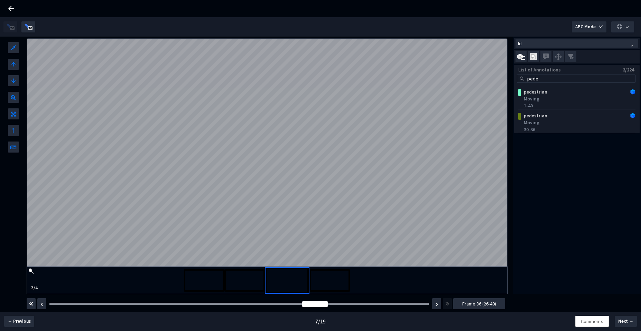
click at [440, 304] on button "button" at bounding box center [436, 304] width 9 height 11
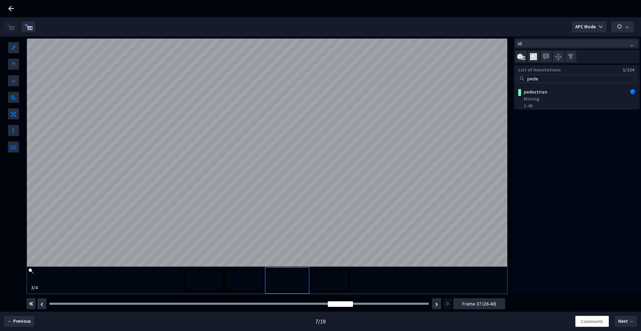
click at [441, 303] on div "Frame : 25 Frame 37 (26-40)" at bounding box center [266, 303] width 480 height 19
click at [438, 305] on button "button" at bounding box center [436, 304] width 9 height 11
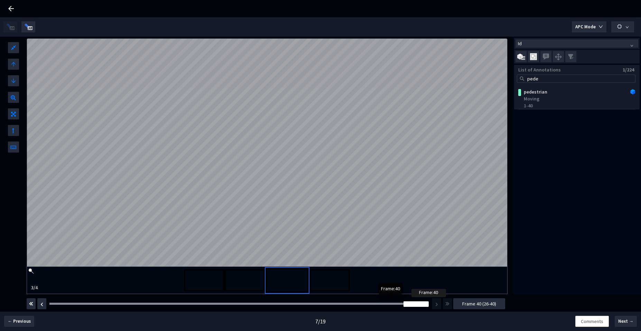
drag, startPoint x: 388, startPoint y: 306, endPoint x: 414, endPoint y: 306, distance: 25.9
click at [414, 306] on div at bounding box center [415, 305] width 25 height 6
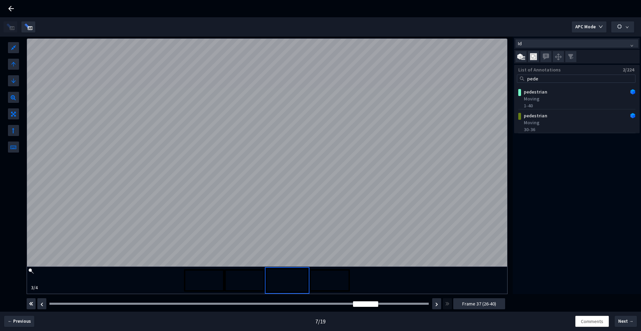
drag, startPoint x: 414, startPoint y: 306, endPoint x: 405, endPoint y: 309, distance: 9.0
click at [434, 302] on div "Frame : 32 Frame 37 (26-40)" at bounding box center [266, 303] width 480 height 19
click at [41, 306] on img "button" at bounding box center [41, 305] width 3 height 4
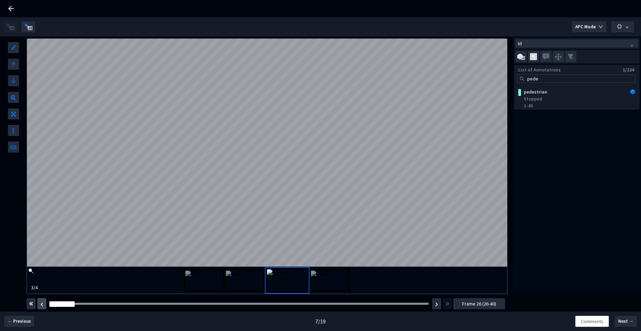
click at [43, 306] on img "button" at bounding box center [41, 305] width 3 height 4
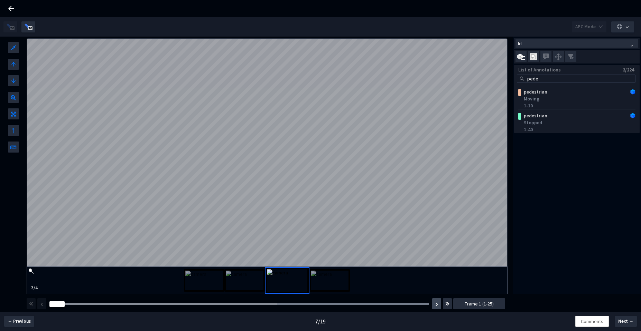
click at [438, 306] on button "button" at bounding box center [436, 304] width 9 height 11
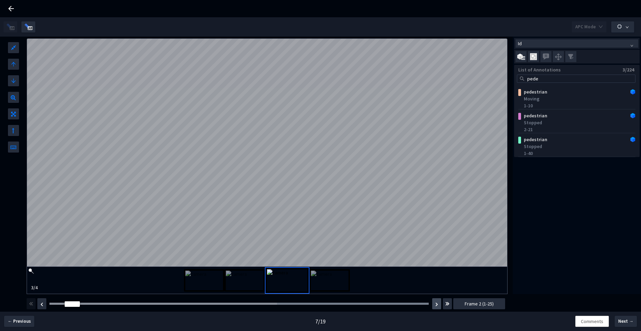
click at [438, 306] on button "button" at bounding box center [436, 304] width 9 height 11
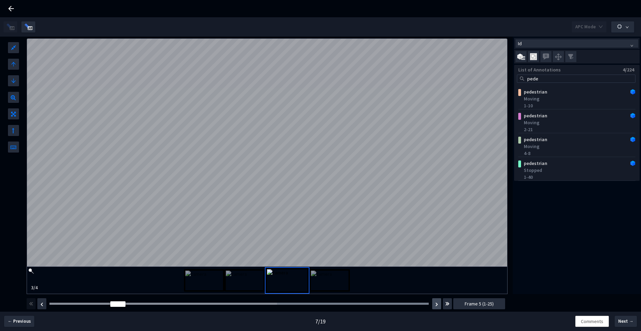
click at [438, 306] on button "button" at bounding box center [436, 304] width 9 height 11
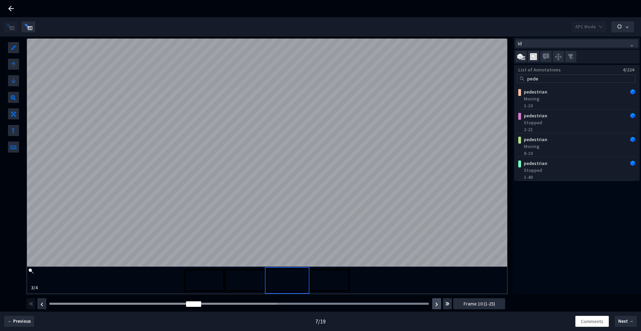
click at [438, 306] on button "button" at bounding box center [436, 304] width 9 height 11
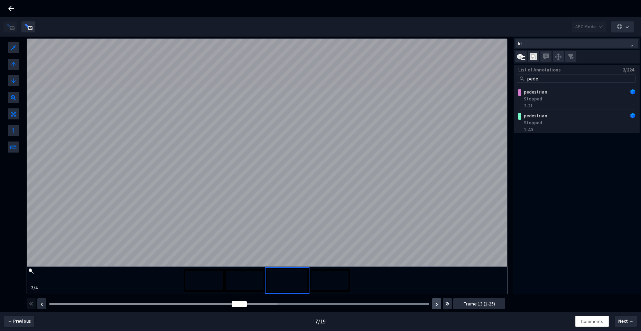
click at [438, 306] on button "button" at bounding box center [436, 304] width 9 height 11
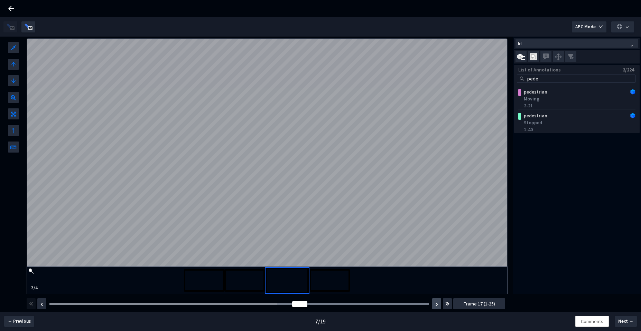
click at [438, 306] on button "button" at bounding box center [436, 304] width 9 height 11
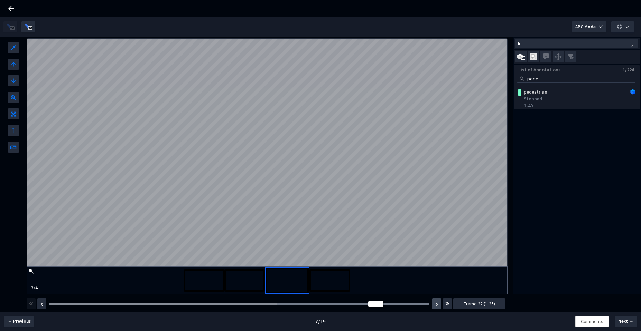
click at [438, 306] on button "button" at bounding box center [436, 304] width 9 height 11
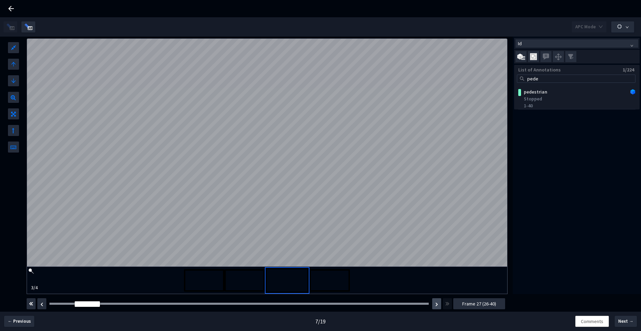
click at [438, 306] on button "button" at bounding box center [436, 304] width 9 height 11
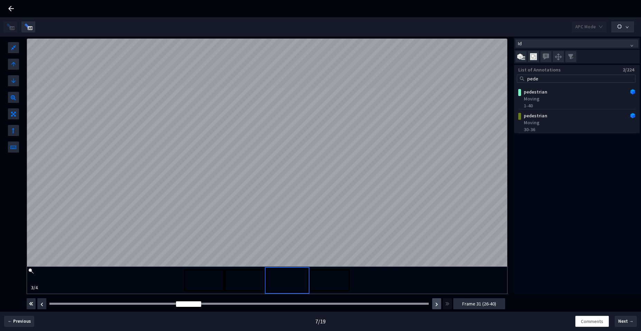
click at [438, 306] on button "button" at bounding box center [436, 304] width 9 height 11
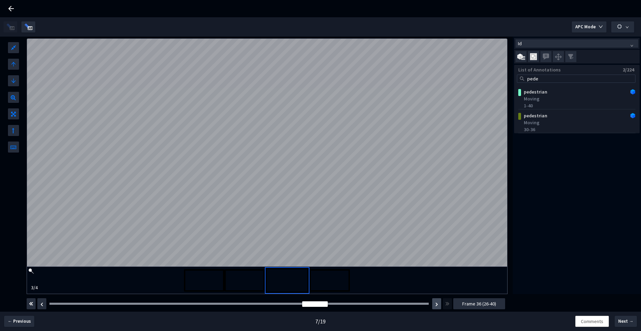
click at [438, 306] on button "button" at bounding box center [436, 304] width 9 height 11
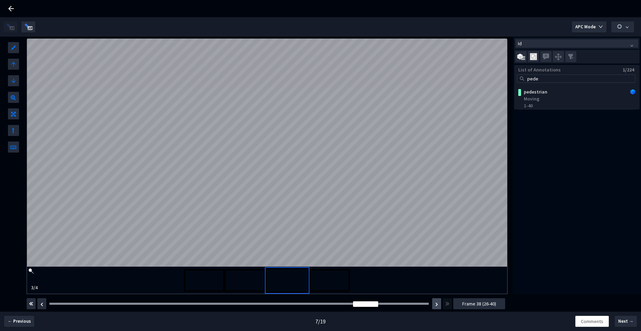
click at [438, 306] on button "button" at bounding box center [436, 304] width 9 height 11
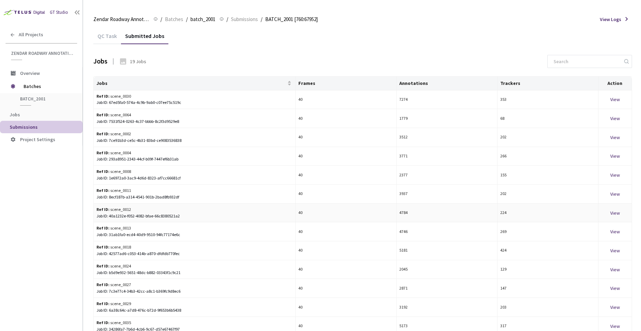
click at [122, 208] on div "Ref ID: scene_0012" at bounding box center [156, 210] width 120 height 7
click at [615, 214] on div "View" at bounding box center [615, 213] width 28 height 8
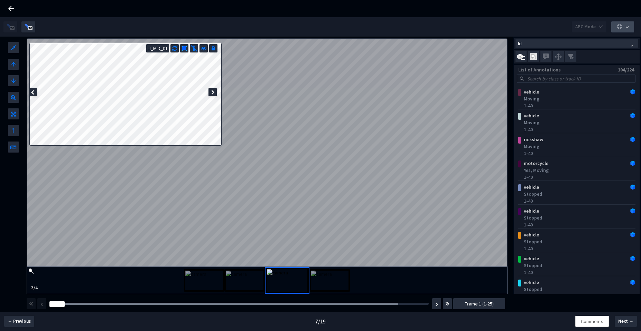
click at [625, 29] on button "button" at bounding box center [622, 26] width 23 height 11
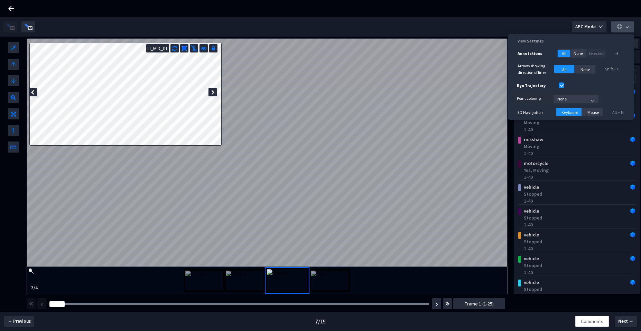
click at [625, 29] on button "button" at bounding box center [622, 26] width 23 height 11
